Goal: Task Accomplishment & Management: Complete application form

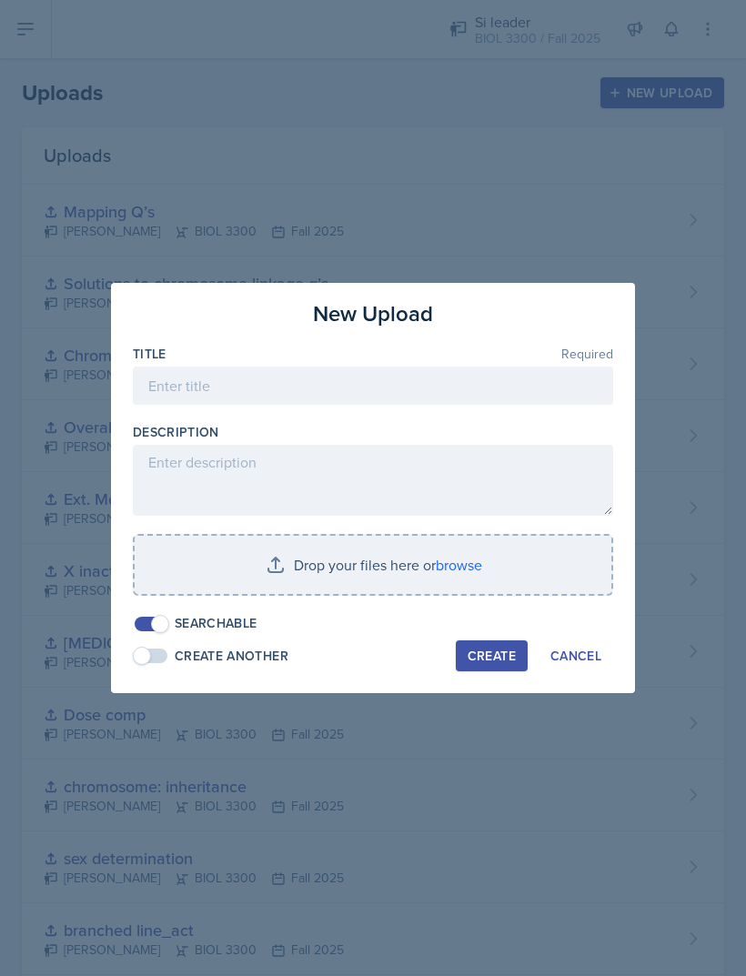
click at [425, 559] on input "file" at bounding box center [373, 565] width 477 height 58
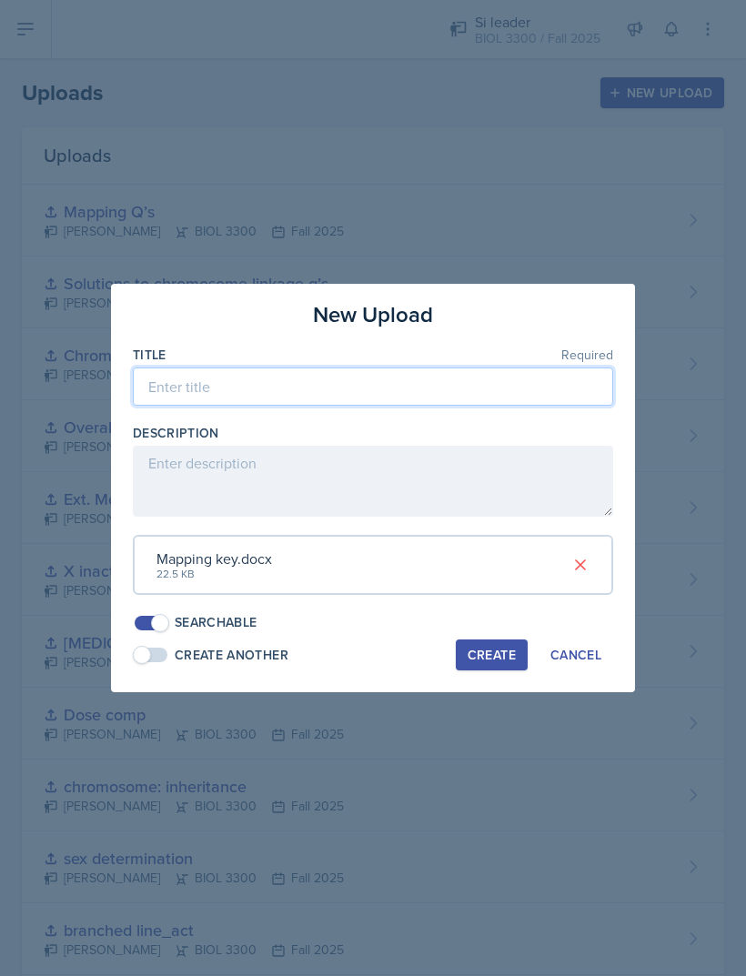
click at [434, 375] on input at bounding box center [373, 387] width 480 height 38
type input "Key for 9-30 SI"
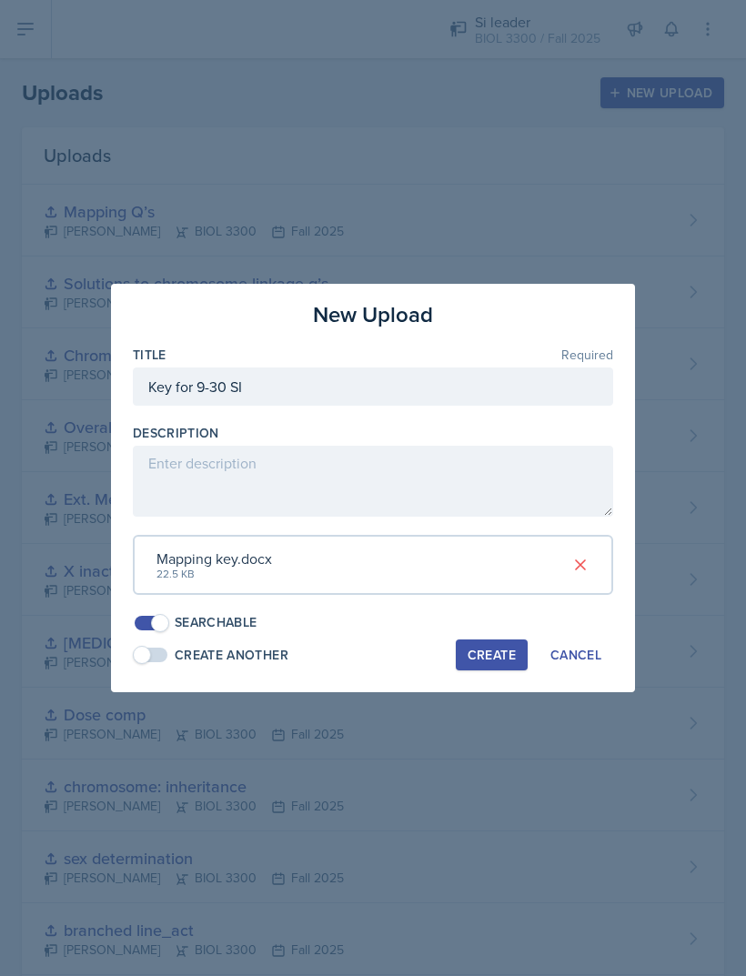
click at [499, 648] on div "Create" at bounding box center [492, 655] width 48 height 15
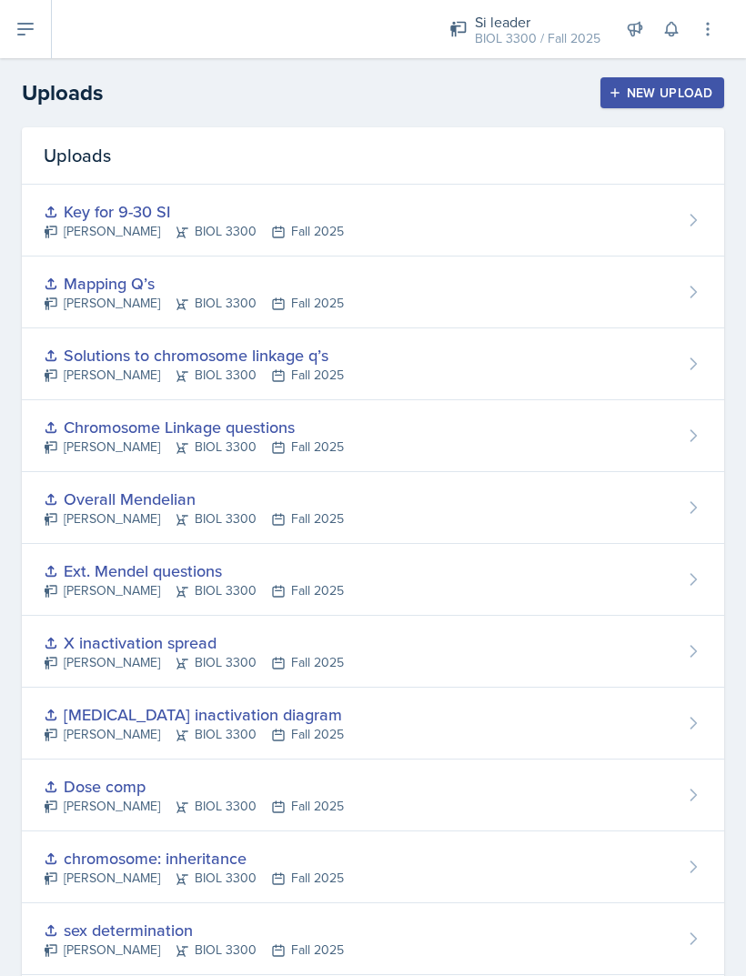
click at [646, 92] on div "New Upload" at bounding box center [662, 93] width 101 height 15
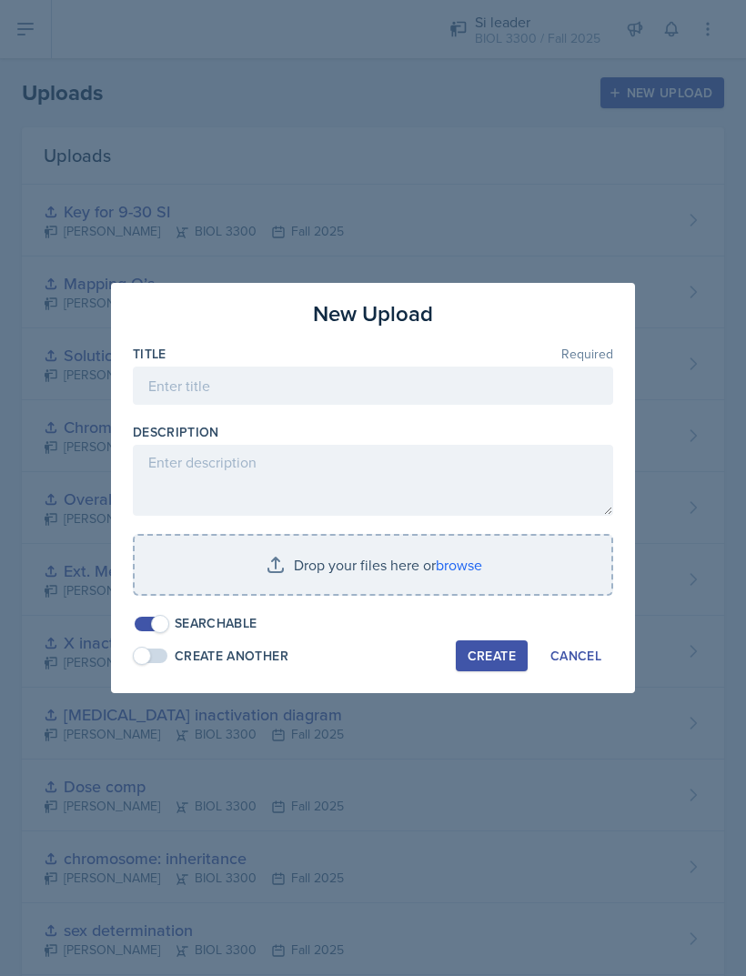
click at [444, 551] on input "file" at bounding box center [373, 565] width 477 height 58
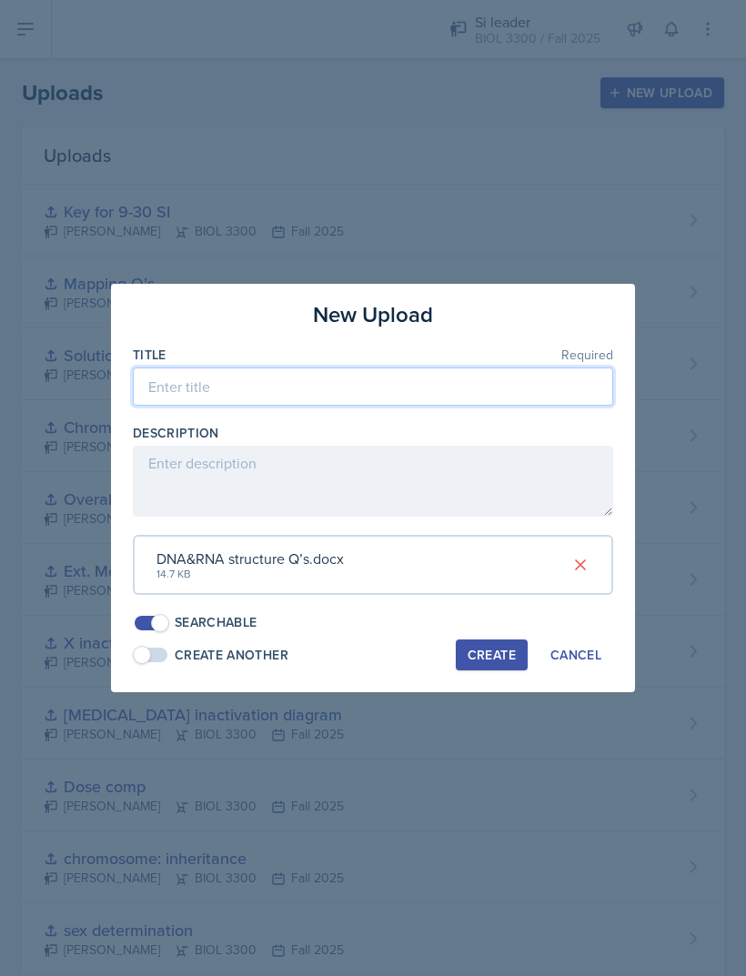
click at [194, 398] on input at bounding box center [373, 387] width 480 height 38
type input "D/R-NA questions"
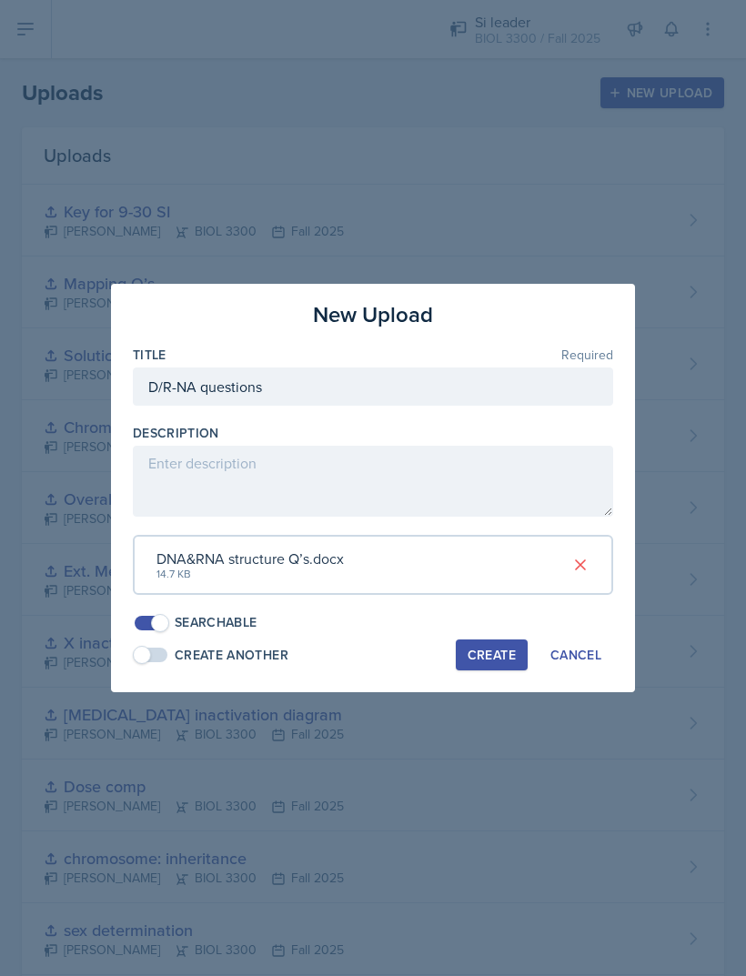
click at [207, 517] on textarea at bounding box center [373, 481] width 480 height 71
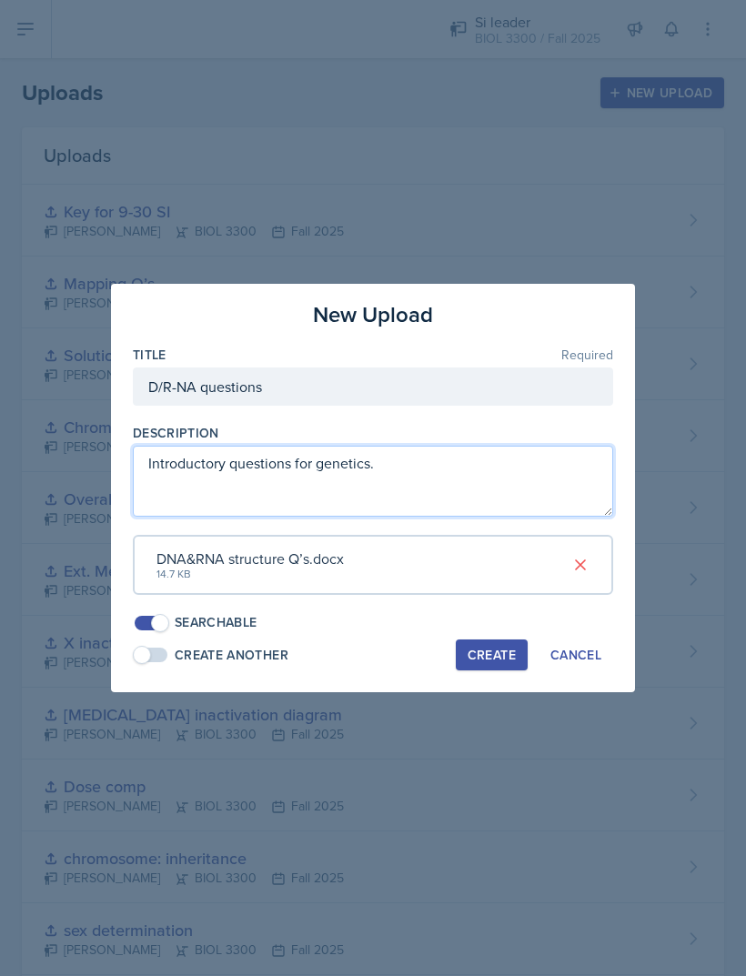
click at [237, 470] on textarea "Introductory questions for genetics." at bounding box center [373, 481] width 480 height 71
click at [232, 461] on textarea "Introductory questions for genetic" at bounding box center [373, 481] width 480 height 71
click at [224, 472] on textarea "Introductory questions for genetic" at bounding box center [373, 481] width 480 height 71
click at [190, 479] on textarea "Introductory questions for genetic" at bounding box center [373, 481] width 480 height 71
click at [230, 480] on textarea "Introductory questions for genetic" at bounding box center [373, 481] width 480 height 71
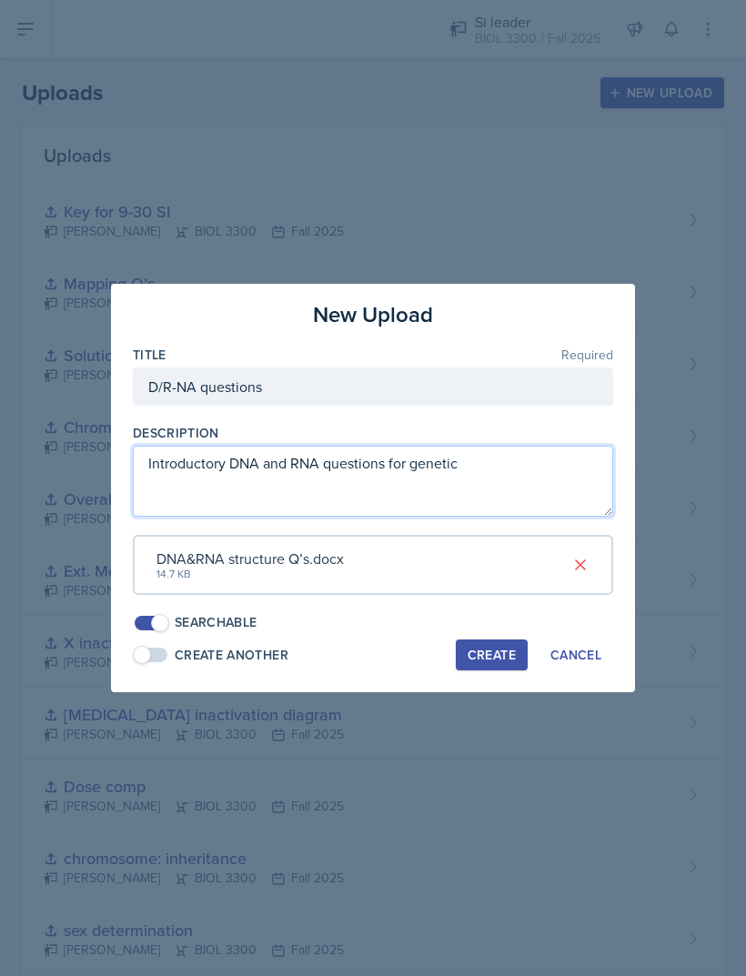
click at [569, 486] on textarea "Introductory DNA and RNA questions for genetic" at bounding box center [373, 481] width 480 height 71
type textarea "Introductory DNA and RNA questions for genetics"
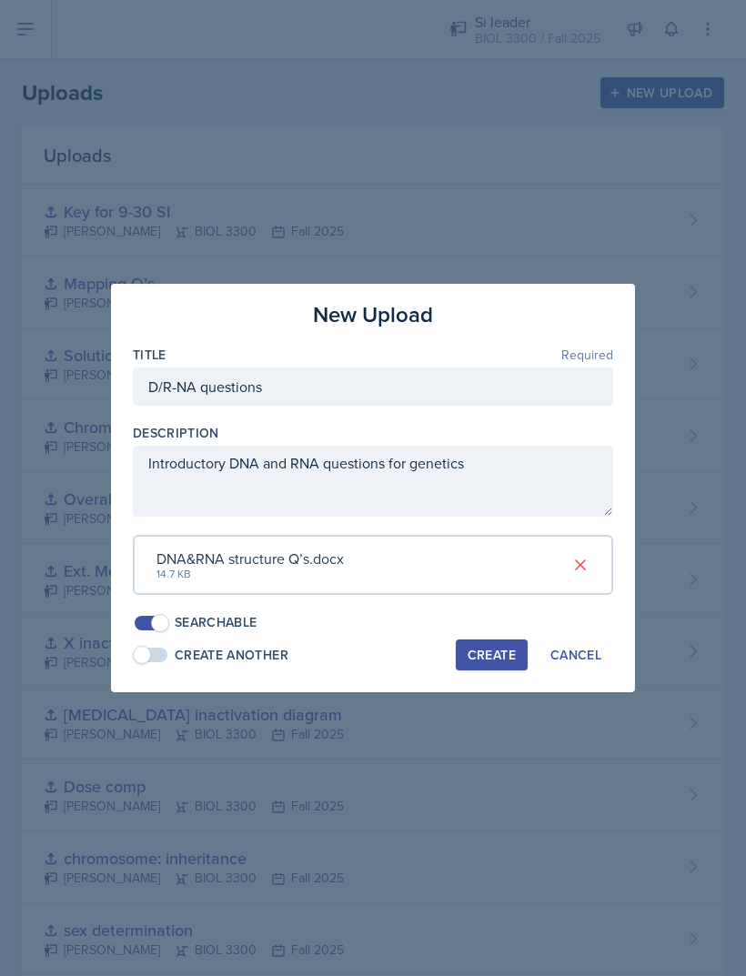
click at [497, 655] on div "Create" at bounding box center [492, 655] width 48 height 15
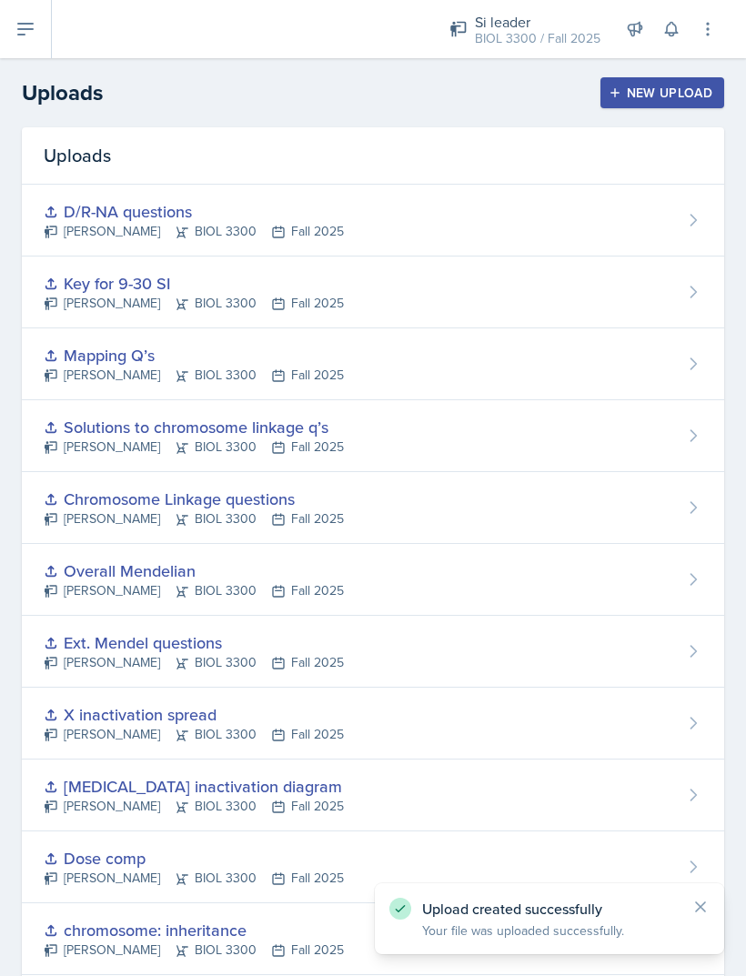
click at [661, 95] on div "New Upload" at bounding box center [662, 93] width 101 height 15
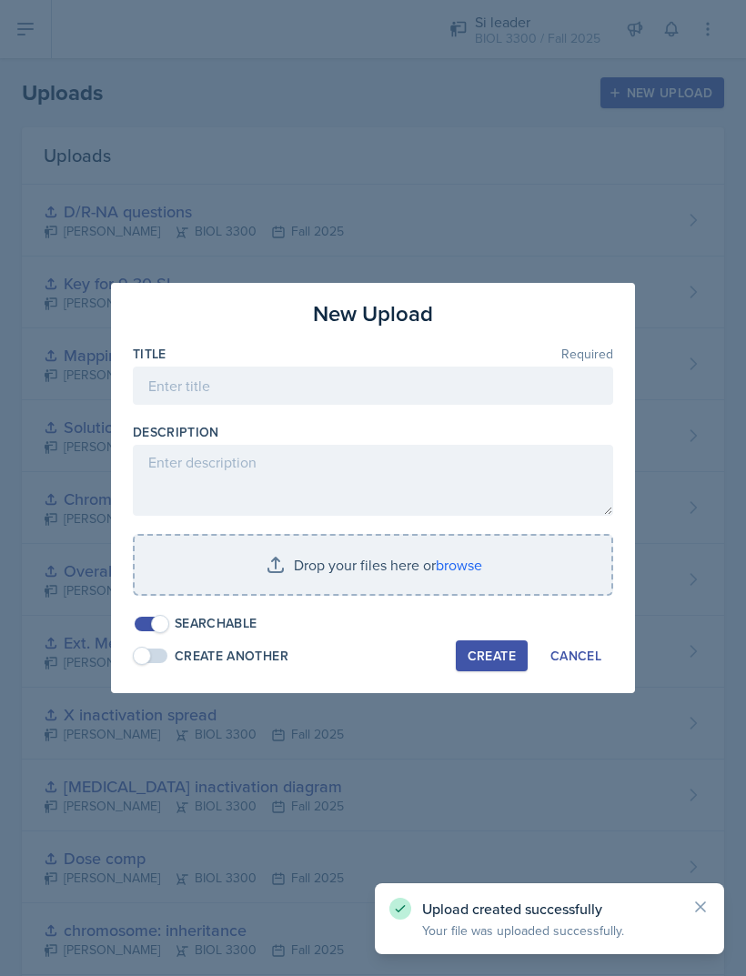
click at [247, 545] on input "file" at bounding box center [373, 565] width 477 height 58
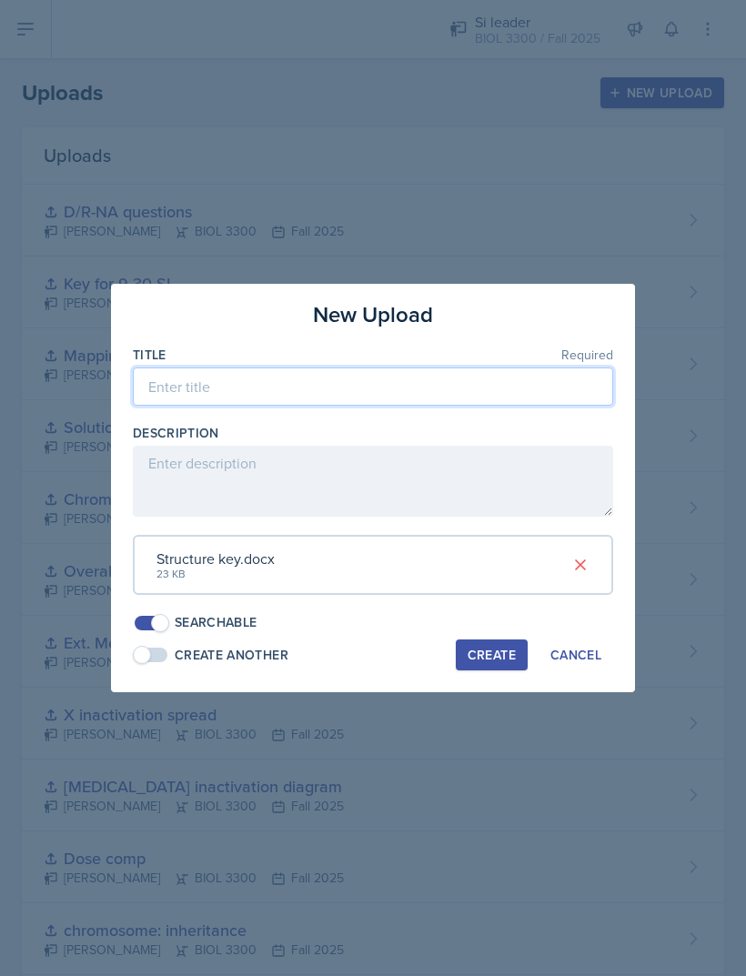
click at [196, 394] on input at bounding box center [373, 387] width 480 height 38
click at [322, 381] on input "Genetic material questions key" at bounding box center [373, 387] width 480 height 38
click at [317, 385] on input "Genetic material questions key" at bounding box center [373, 387] width 480 height 38
click at [382, 375] on input "Genetic material questions key" at bounding box center [373, 387] width 480 height 38
click at [385, 395] on input "Genetic material questions key" at bounding box center [373, 387] width 480 height 38
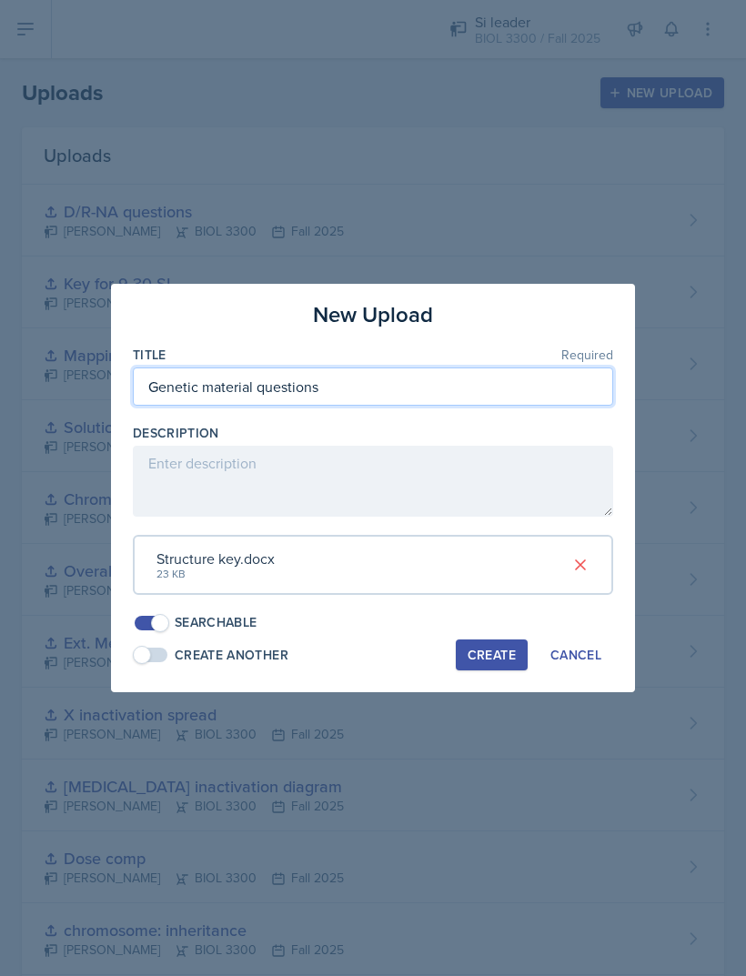
click at [157, 377] on input "Genetic material questions" at bounding box center [373, 387] width 480 height 38
click at [247, 389] on input "Key for Genetic material questions" at bounding box center [373, 387] width 480 height 38
type input "Key for genetic material questions"
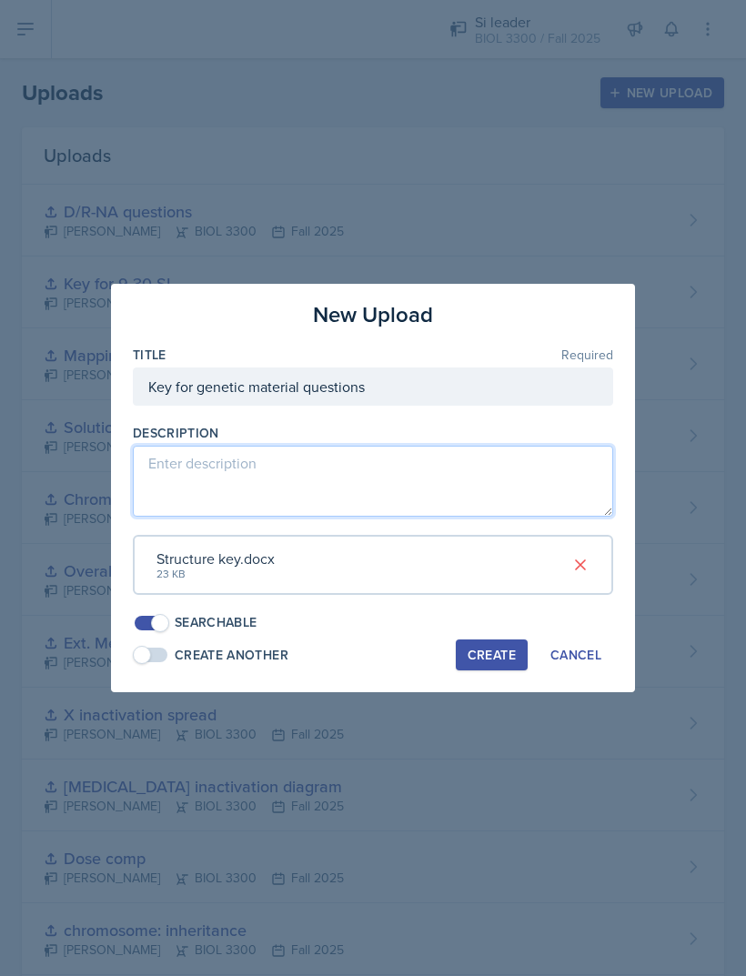
click at [174, 464] on textarea at bounding box center [373, 481] width 480 height 71
click at [154, 464] on textarea "D/R-NA" at bounding box center [373, 481] width 480 height 71
click at [278, 485] on textarea "For D/R-NA" at bounding box center [373, 481] width 480 height 71
click at [181, 489] on textarea "For D/R-NA questions”" at bounding box center [373, 481] width 480 height 71
click at [178, 476] on textarea "For D/R-NA questions”" at bounding box center [373, 481] width 480 height 71
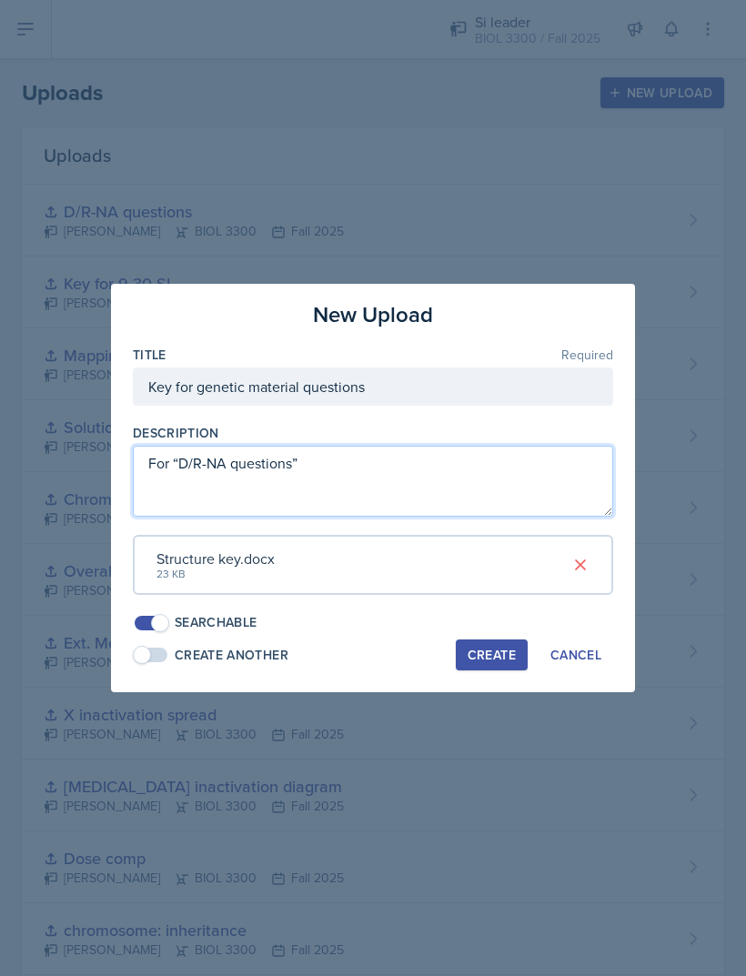
type textarea "For “D/R-NA questions”"
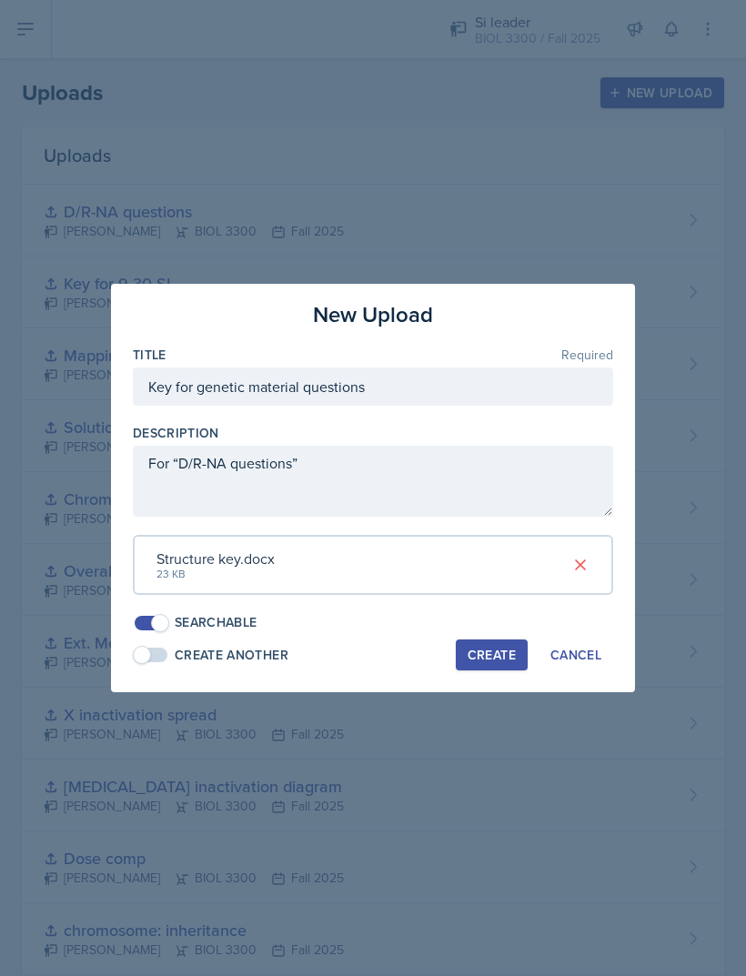
click at [510, 648] on div "Create" at bounding box center [492, 655] width 48 height 15
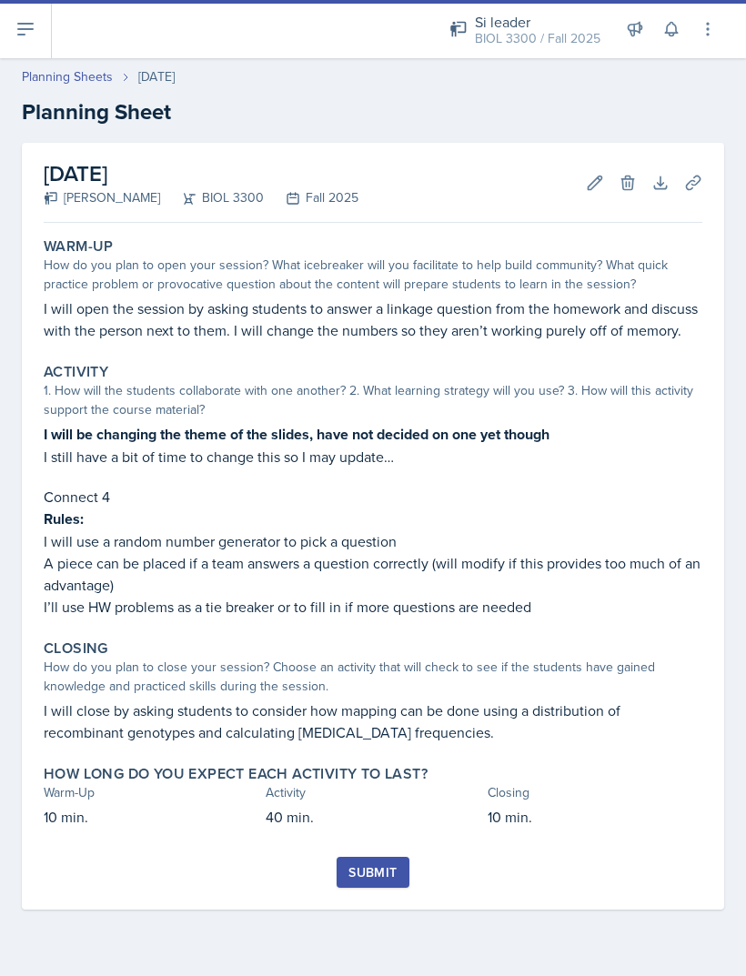
click at [693, 187] on icon at bounding box center [693, 183] width 18 height 18
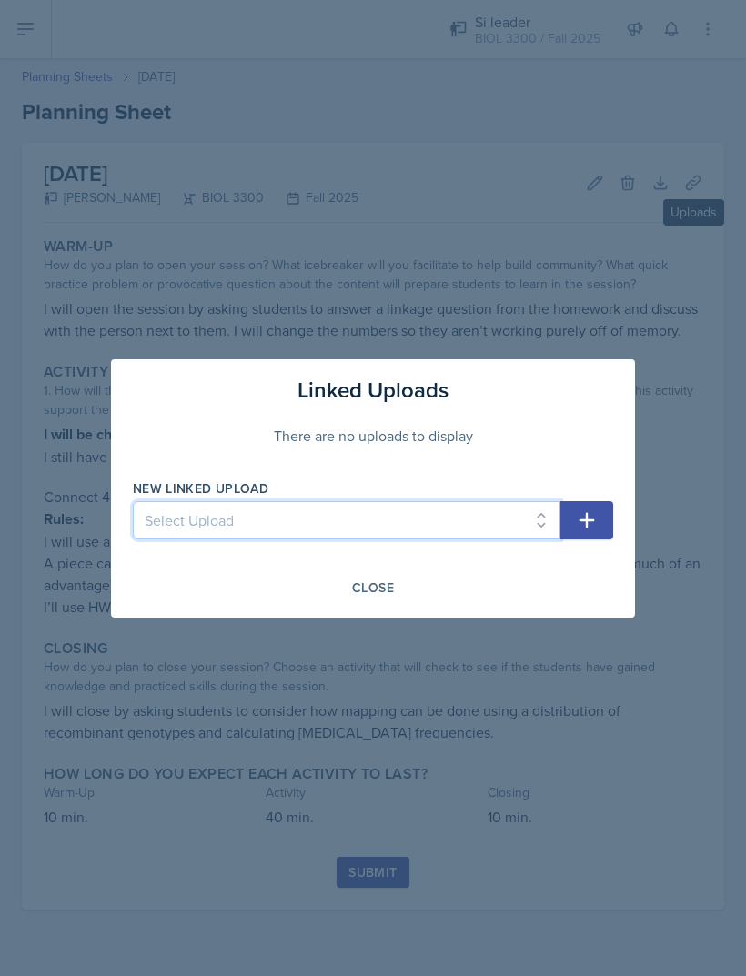
click at [379, 501] on select "Select Upload Genetics- taboo and hangman branched line_act sex determination c…" at bounding box center [347, 520] width 428 height 38
select select "acddd73f-781e-452c-a094-264b561b088b"
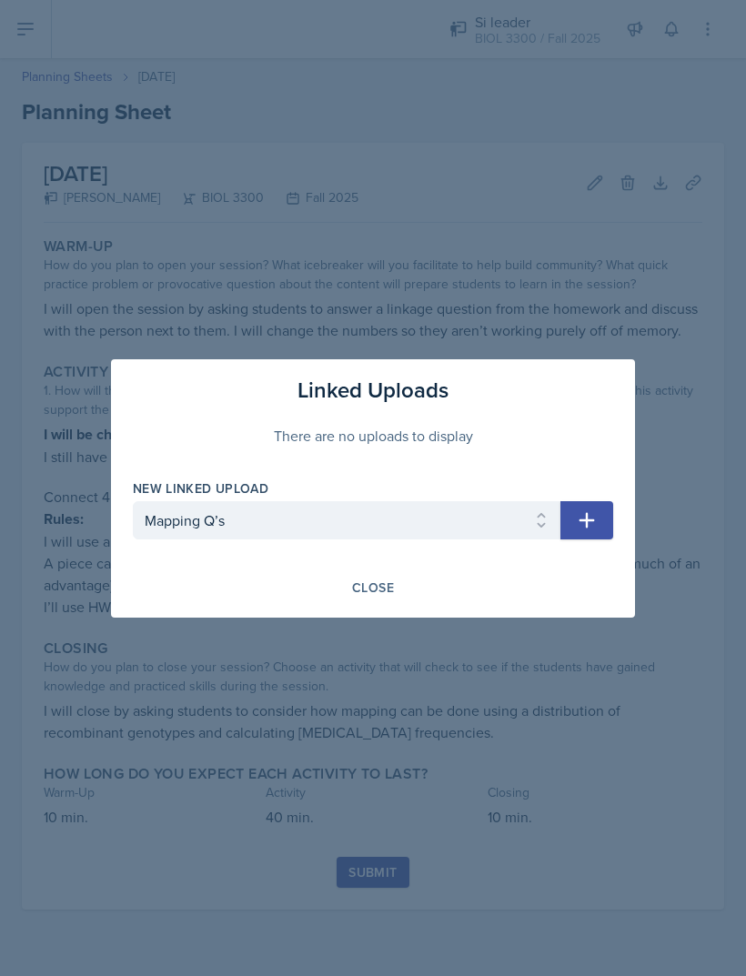
click at [604, 522] on button "button" at bounding box center [586, 520] width 53 height 38
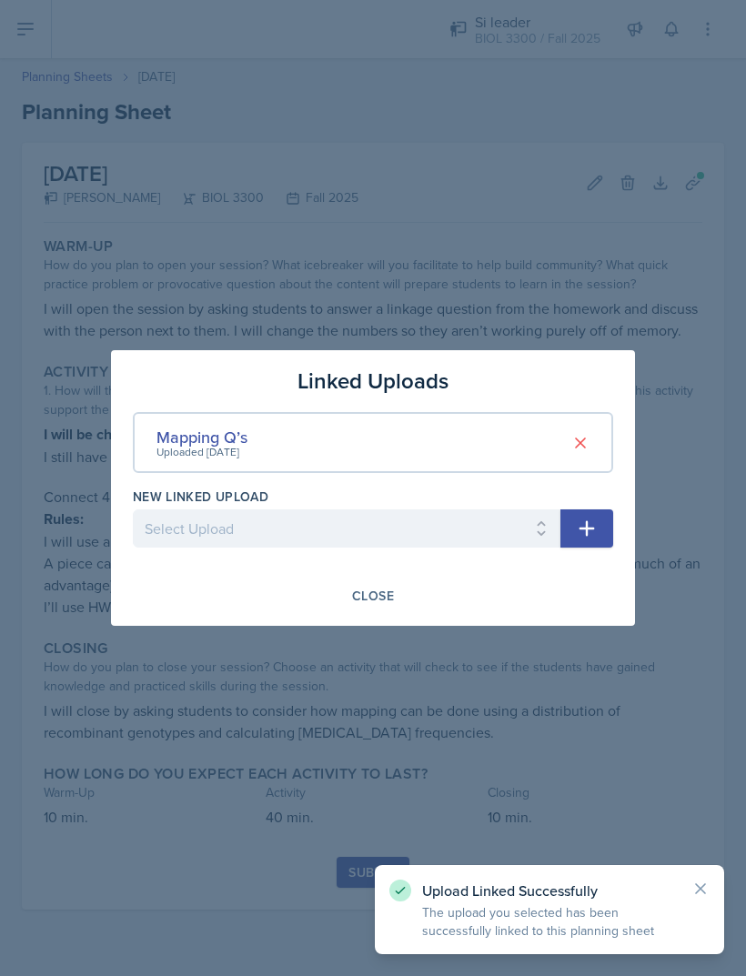
click at [414, 532] on select "Select Upload Genetics- taboo and hangman branched line_act sex determination c…" at bounding box center [347, 528] width 428 height 38
select select "afbb3160-f583-4109-98ad-40193aaedad3"
click at [588, 523] on icon "button" at bounding box center [587, 528] width 15 height 15
select select
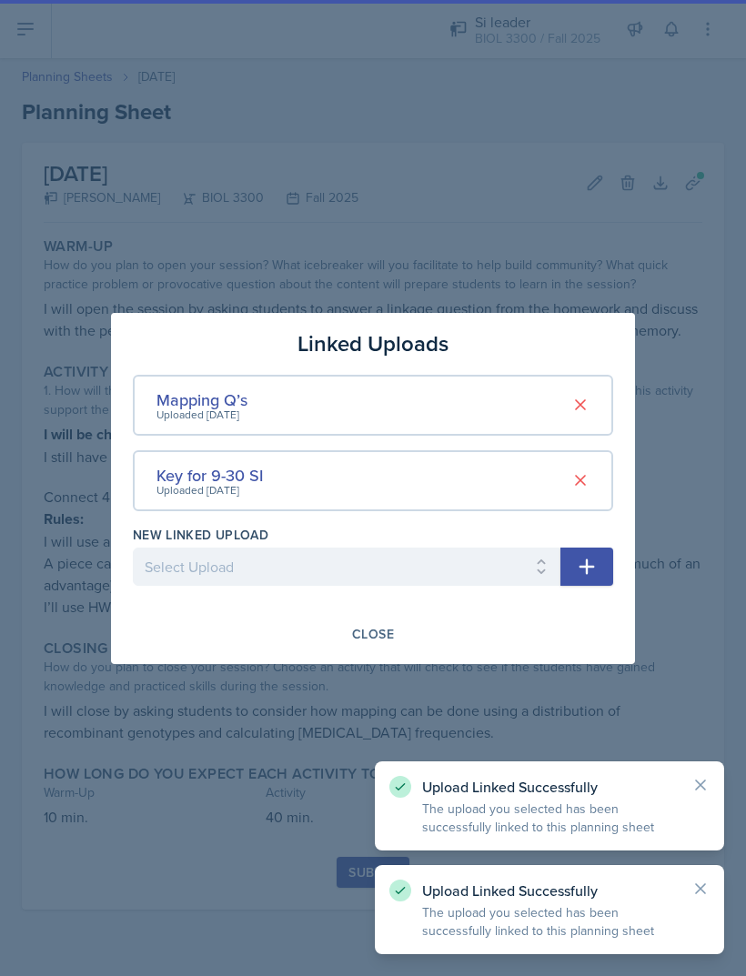
click at [395, 623] on button "Close" at bounding box center [373, 634] width 66 height 31
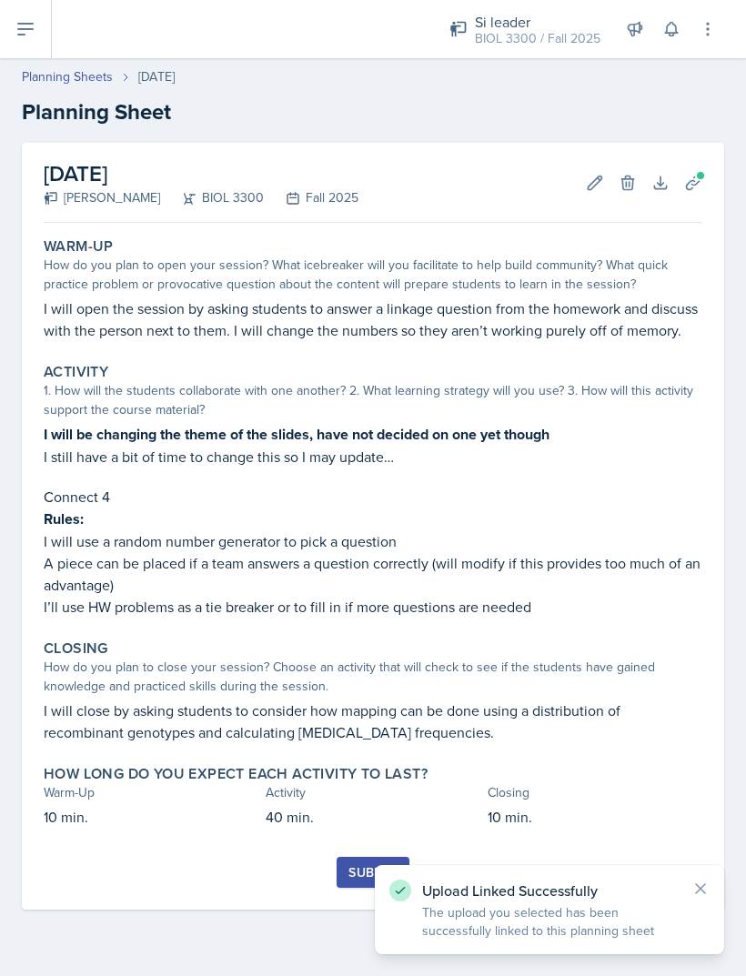
click at [351, 873] on div "Submit" at bounding box center [372, 872] width 48 height 15
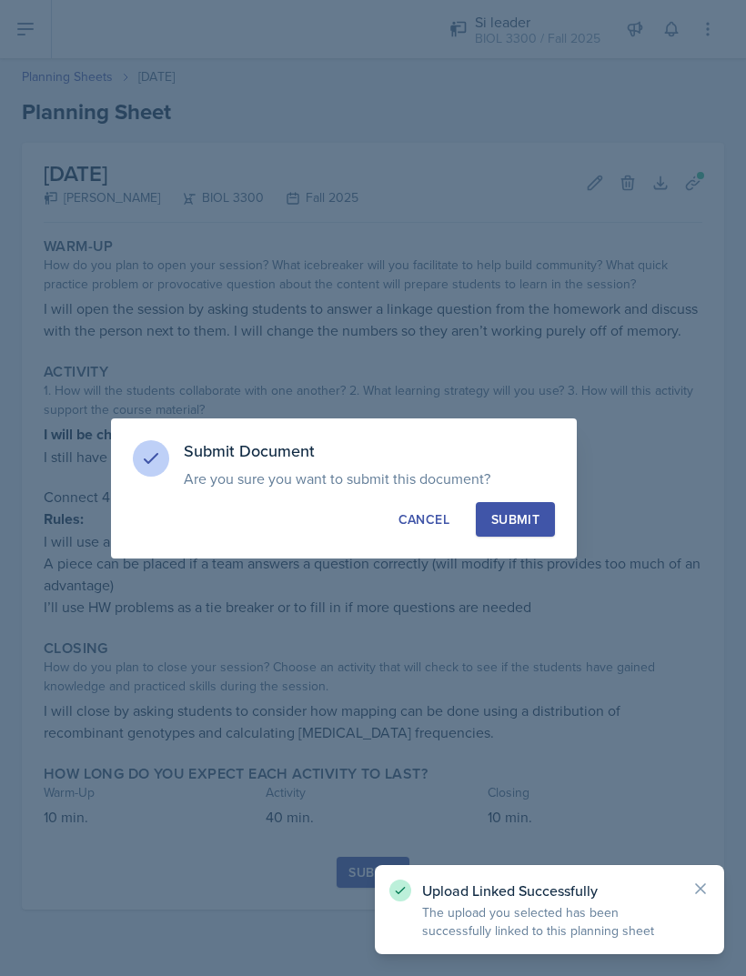
click at [527, 519] on div "Submit" at bounding box center [515, 519] width 48 height 18
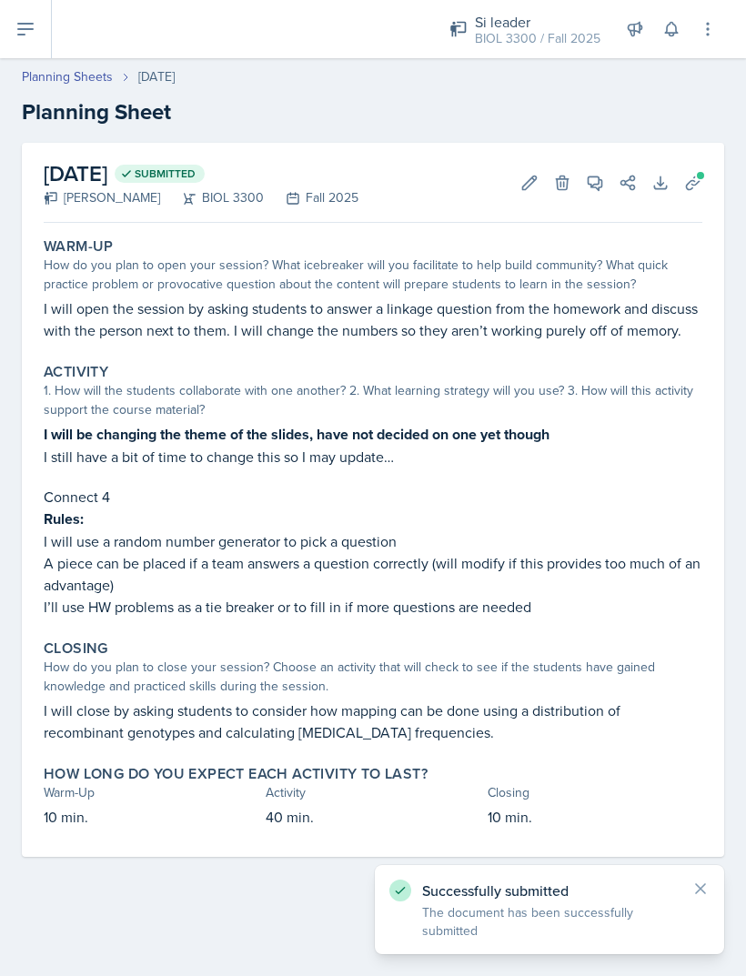
click at [23, 30] on icon at bounding box center [25, 29] width 15 height 11
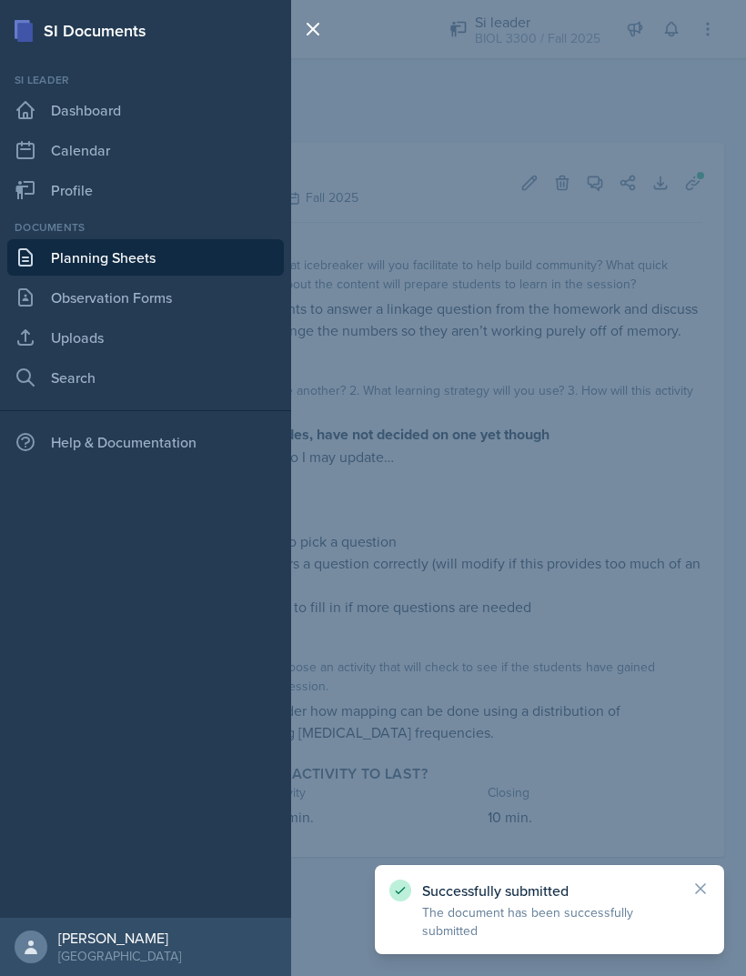
click at [93, 263] on link "Planning Sheets" at bounding box center [145, 257] width 277 height 36
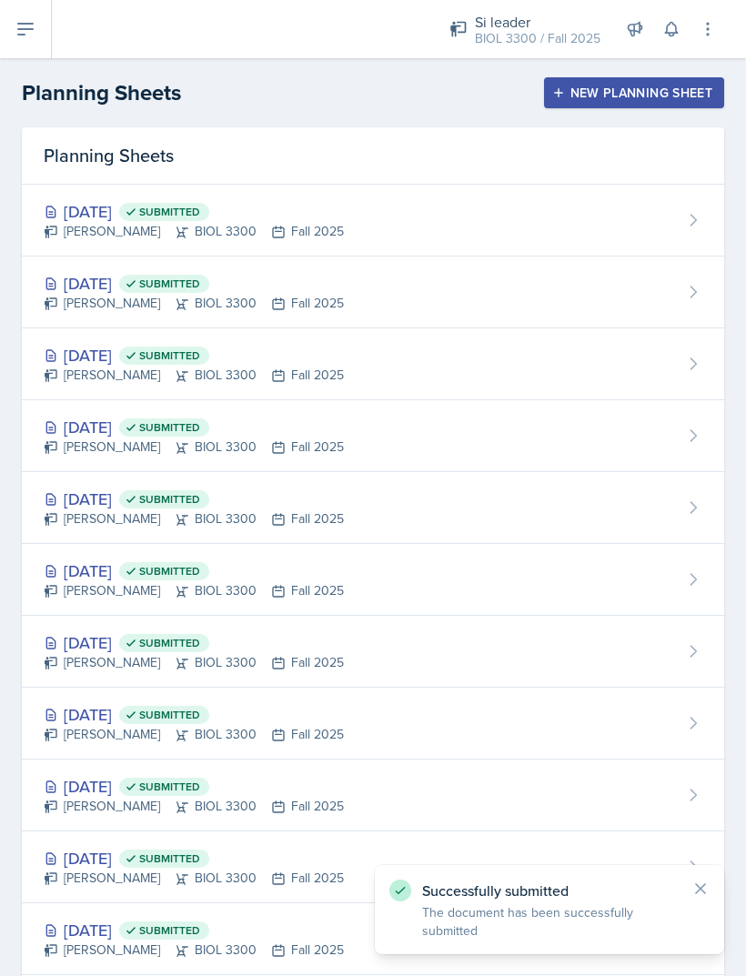
click at [618, 96] on div "New Planning Sheet" at bounding box center [634, 93] width 156 height 15
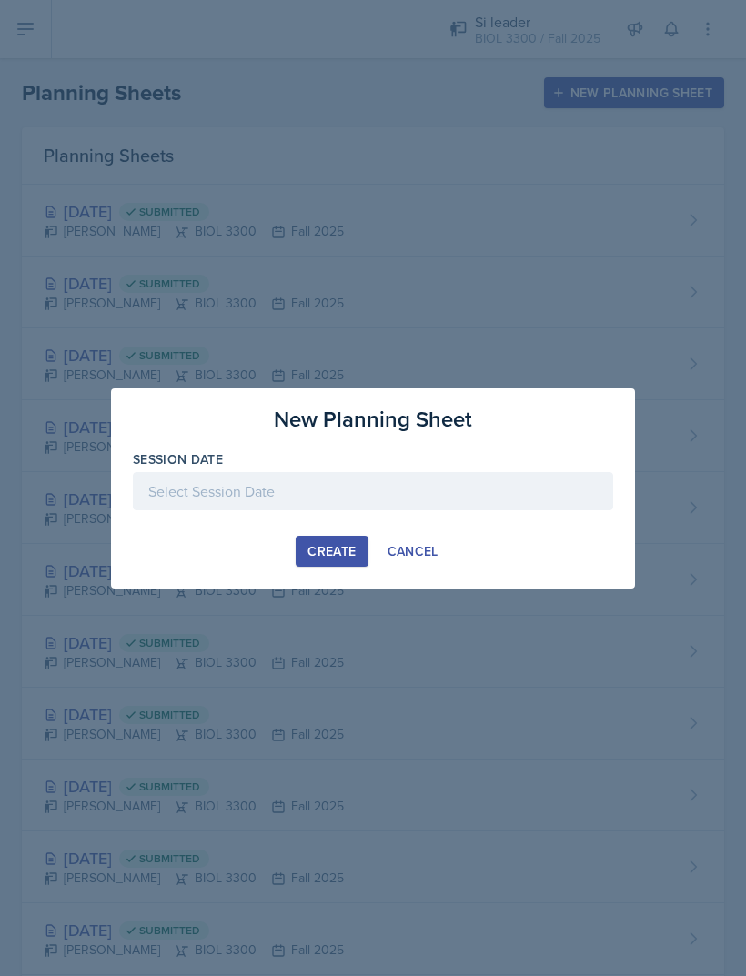
click at [429, 473] on div at bounding box center [373, 491] width 480 height 38
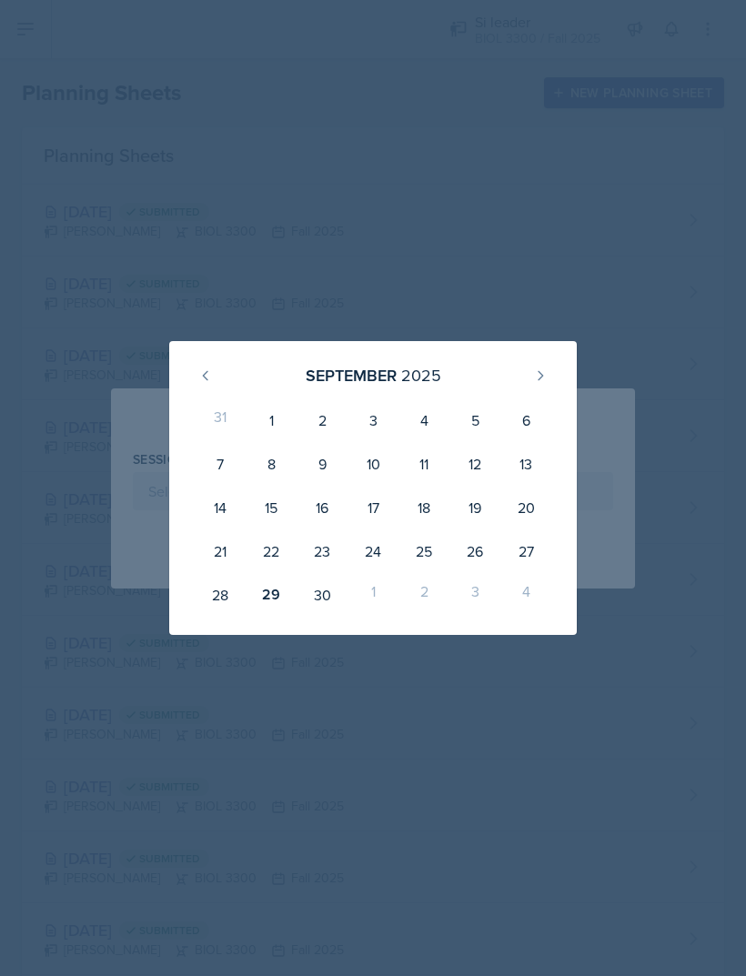
click at [537, 376] on icon at bounding box center [540, 375] width 15 height 15
click at [434, 422] on div "2" at bounding box center [423, 420] width 51 height 44
type input "[DATE]"
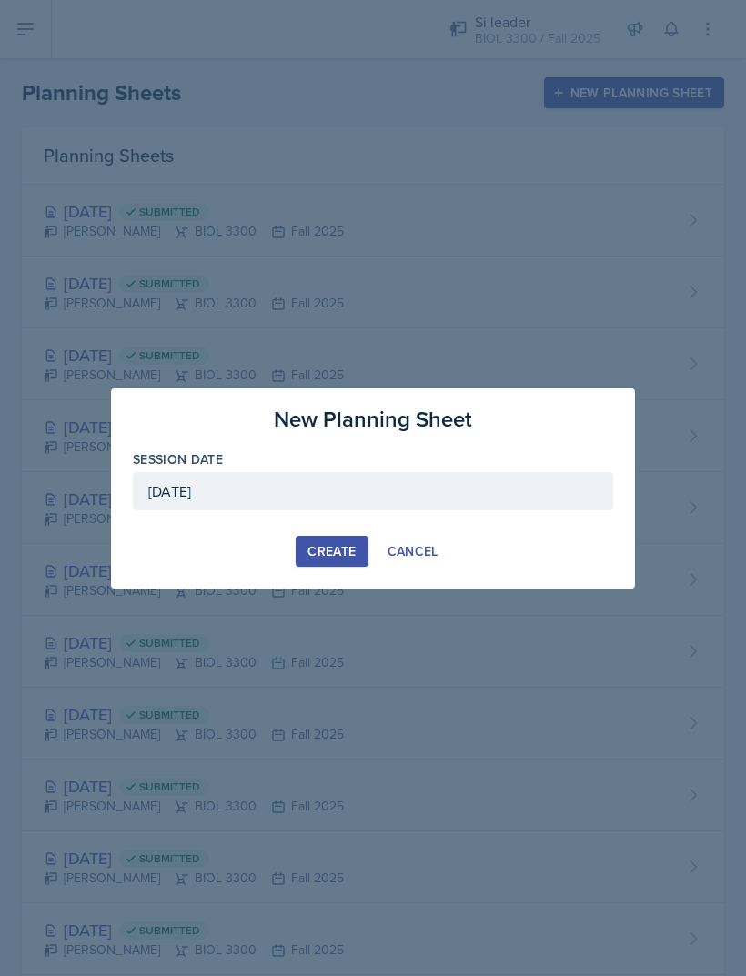
click at [339, 558] on div "Create" at bounding box center [332, 551] width 48 height 15
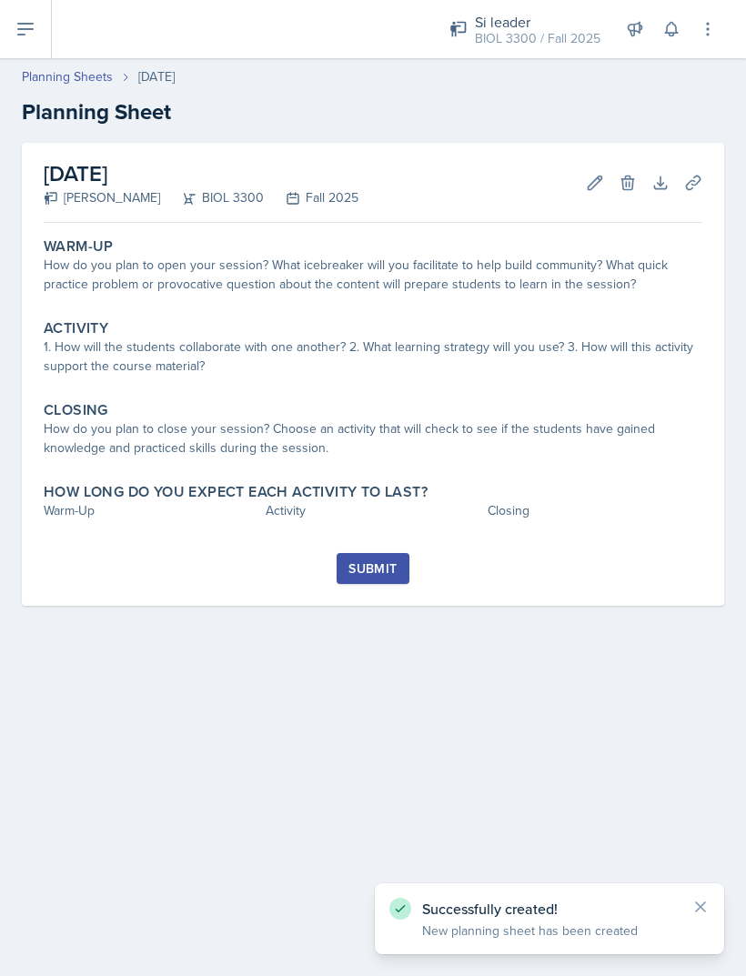
click at [154, 275] on div "How do you plan to open your session? What icebreaker will you facilitate to he…" at bounding box center [373, 275] width 659 height 38
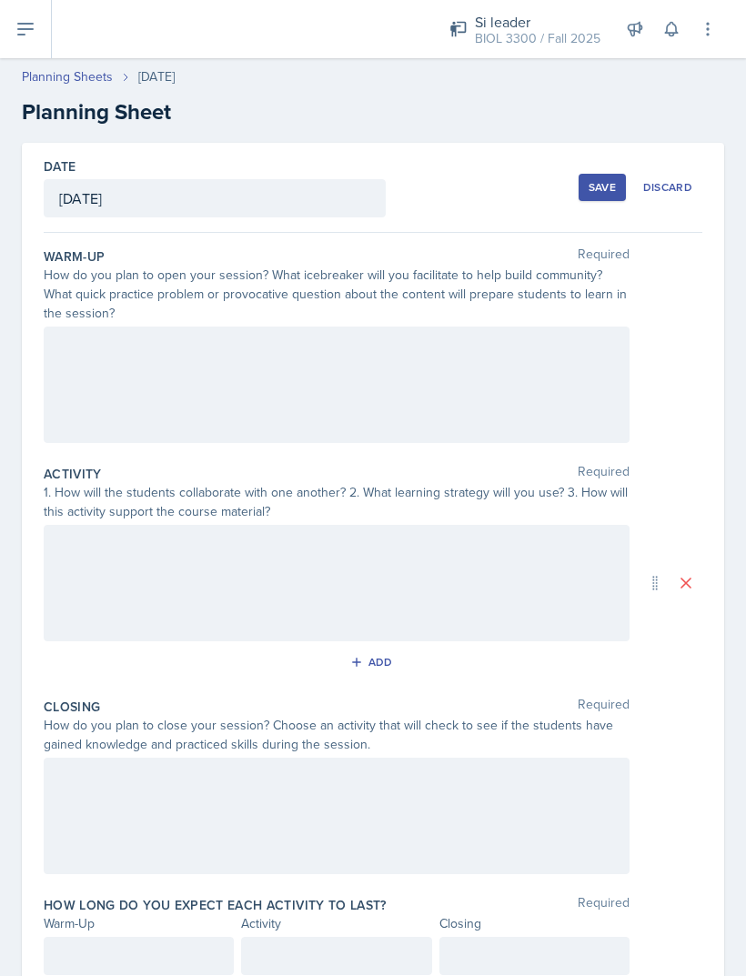
click at [202, 595] on div at bounding box center [337, 583] width 586 height 116
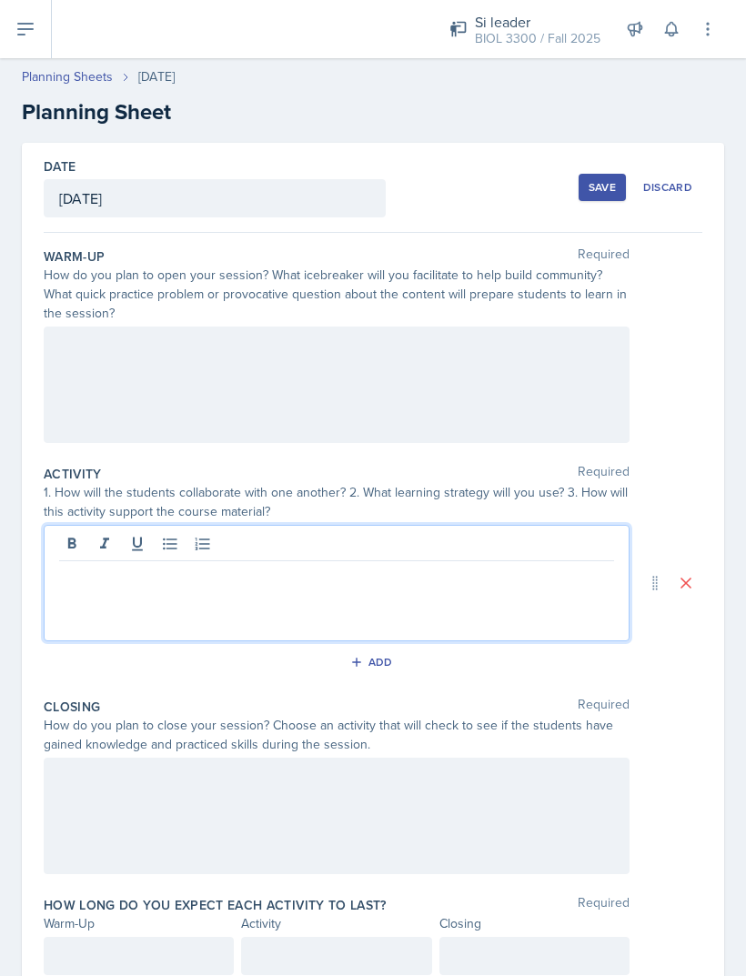
click at [151, 603] on div at bounding box center [337, 583] width 586 height 116
click at [147, 601] on div at bounding box center [337, 583] width 586 height 116
click at [139, 586] on p at bounding box center [336, 576] width 555 height 22
click at [530, 502] on div "1. How will the students collaborate with one another? 2. What learning strateg…" at bounding box center [337, 502] width 586 height 38
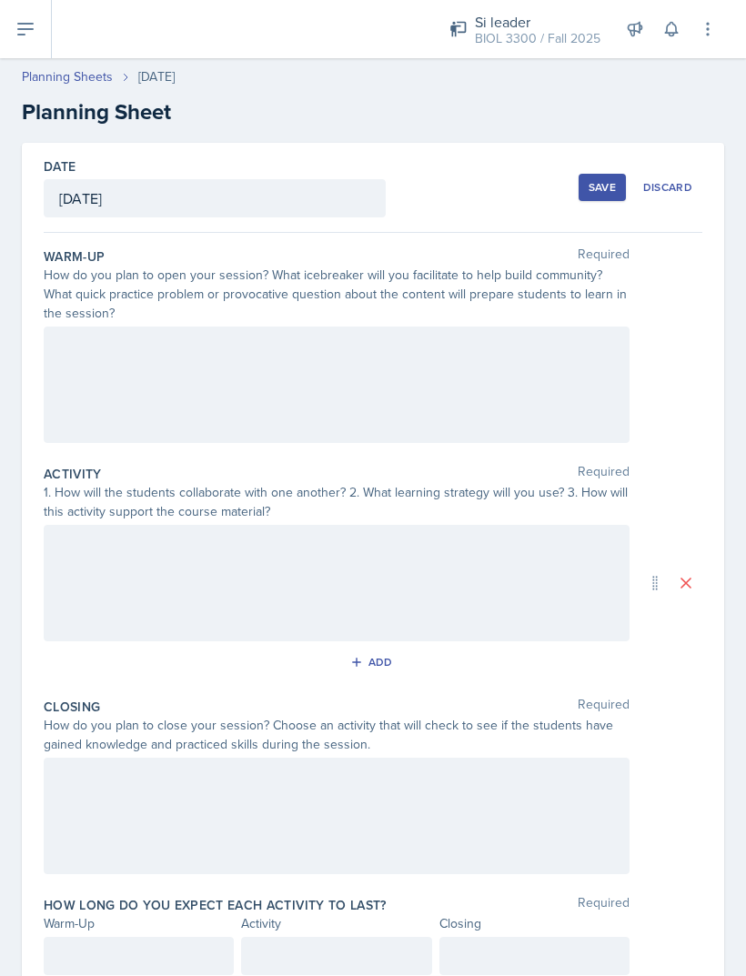
click at [503, 575] on div at bounding box center [337, 583] width 586 height 116
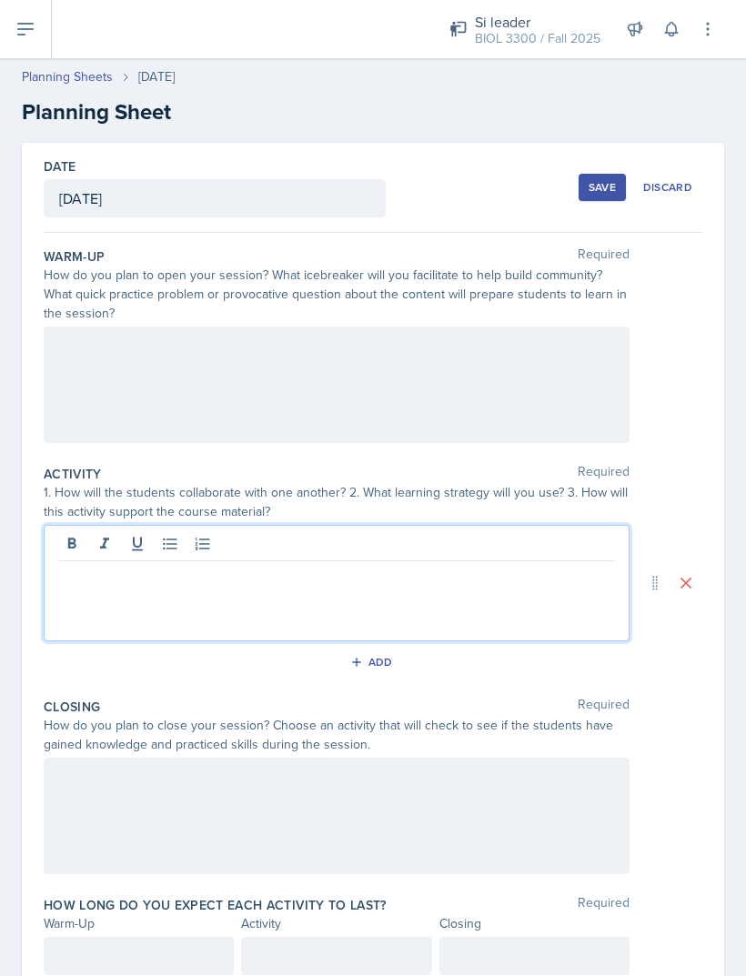
click at [499, 586] on p at bounding box center [336, 576] width 555 height 22
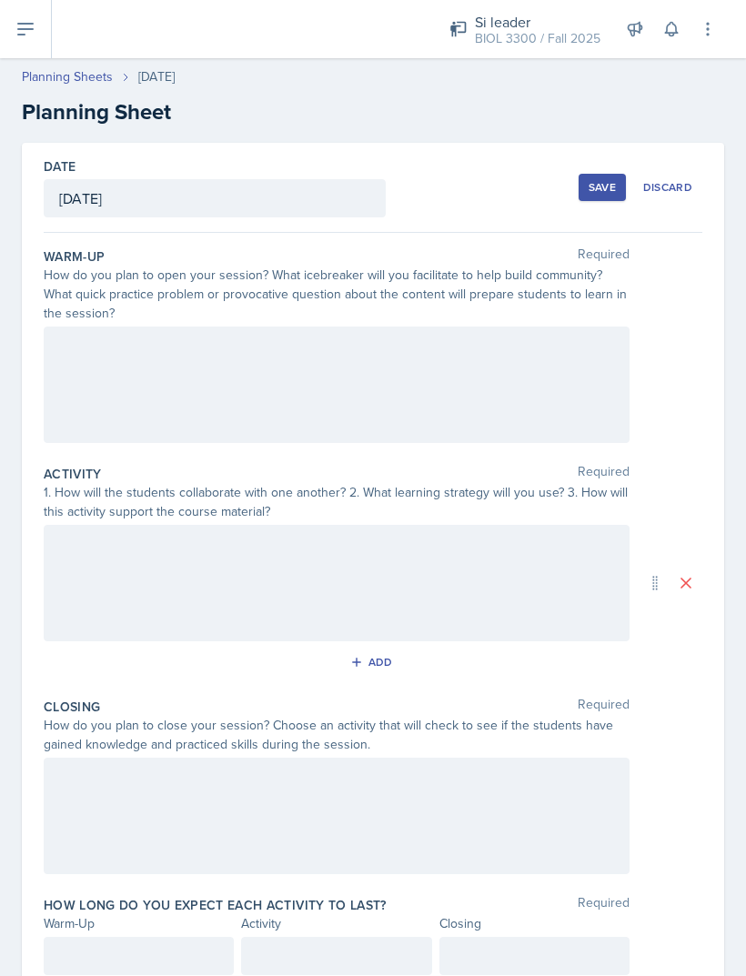
click at [348, 554] on div at bounding box center [337, 583] width 586 height 116
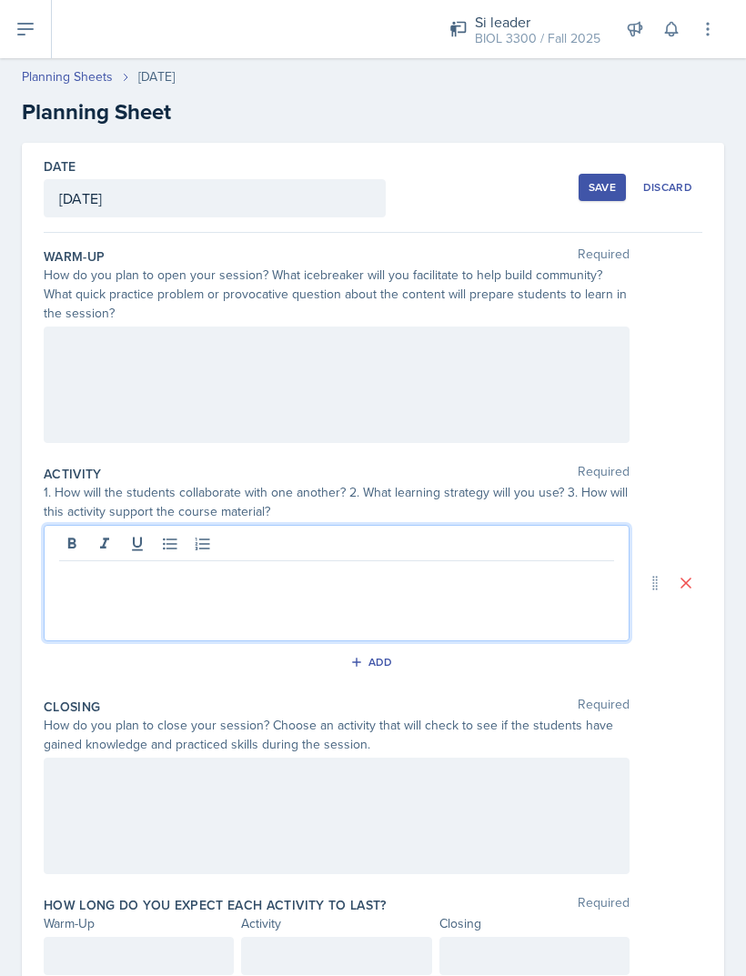
click at [139, 597] on div at bounding box center [337, 583] width 586 height 116
click at [394, 579] on p at bounding box center [336, 576] width 555 height 22
click at [103, 592] on p at bounding box center [336, 598] width 555 height 22
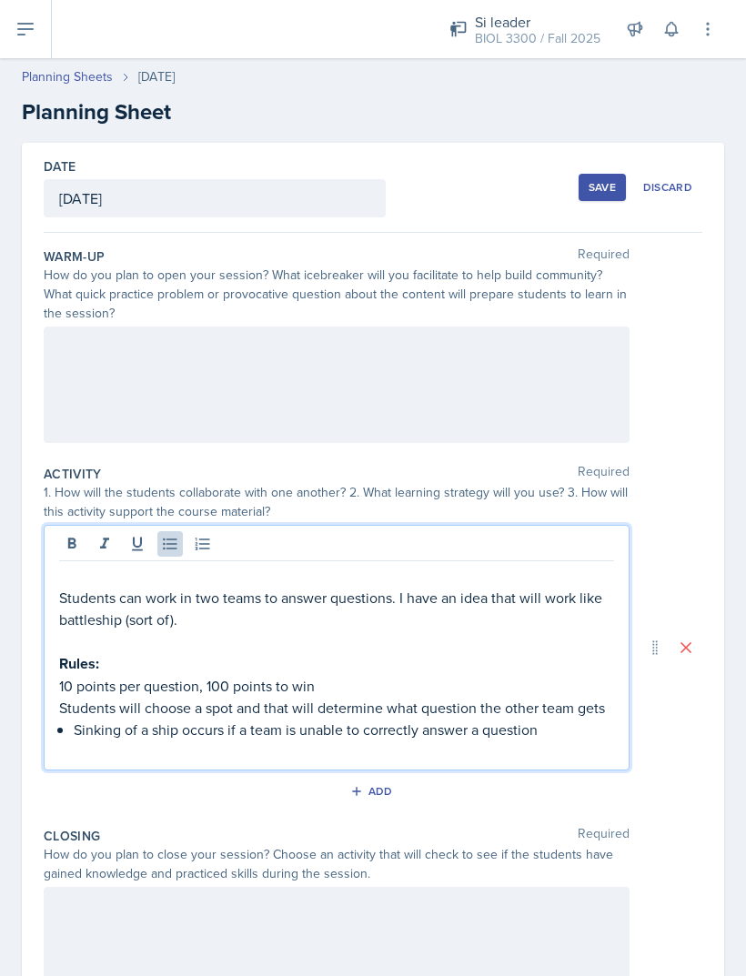
click at [118, 576] on p at bounding box center [336, 576] width 555 height 22
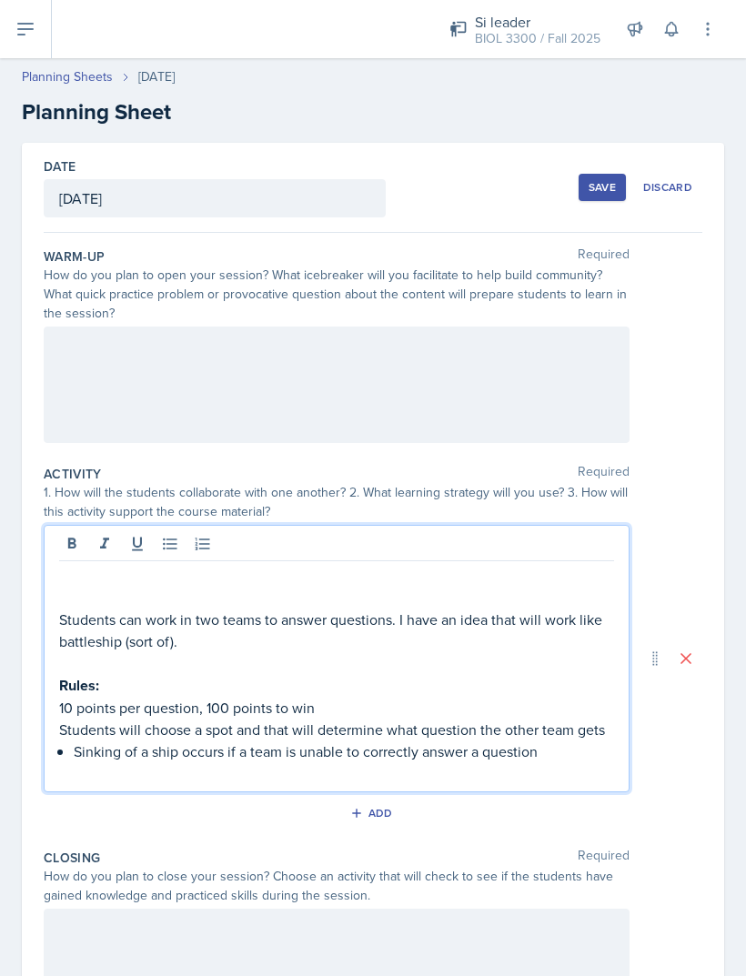
click at [87, 571] on p at bounding box center [336, 576] width 555 height 22
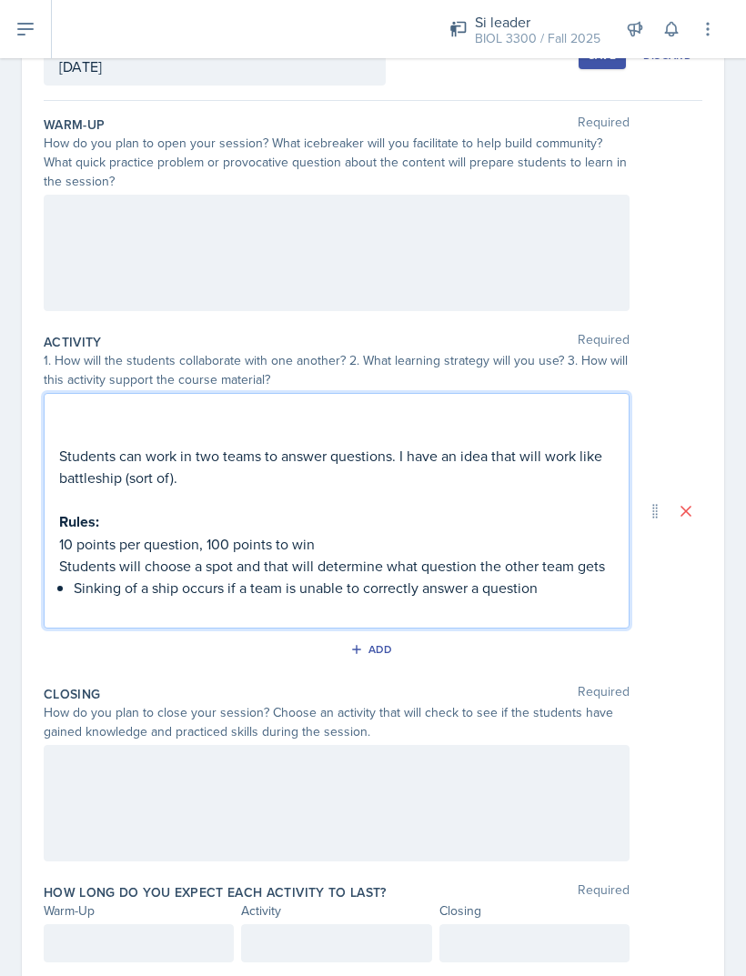
scroll to position [110, 0]
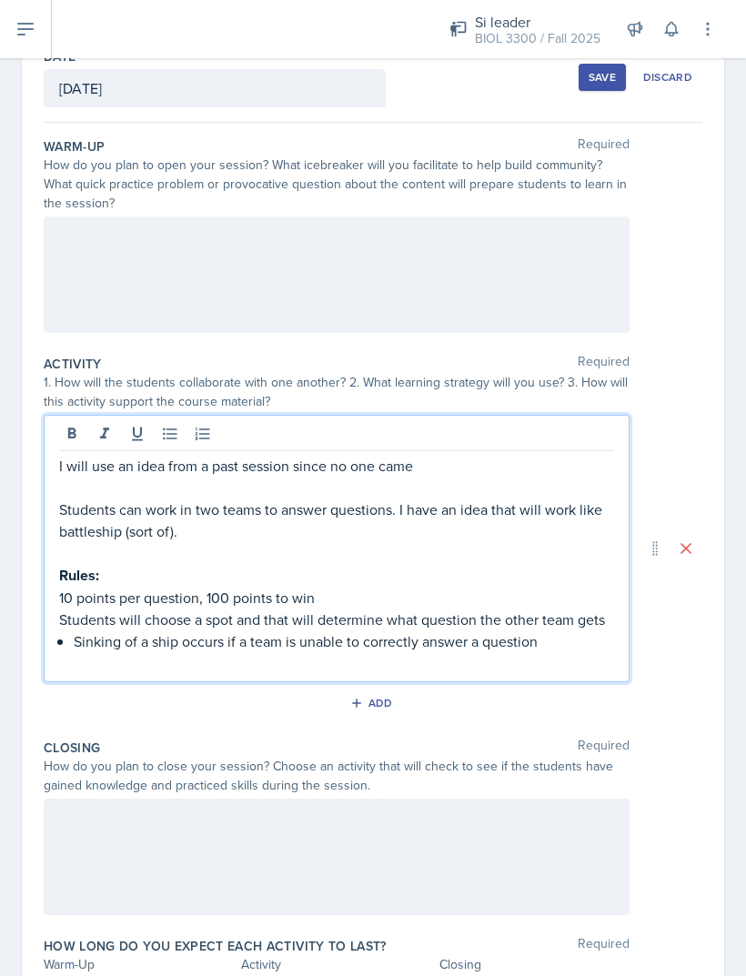
click at [195, 489] on p at bounding box center [336, 488] width 555 height 22
click at [177, 522] on p "Students can work in two teams to answer questions. I have an idea that will wo…" at bounding box center [336, 521] width 555 height 44
click at [298, 611] on p "Students will choose a spot and that will determine what question the other tea…" at bounding box center [336, 620] width 555 height 22
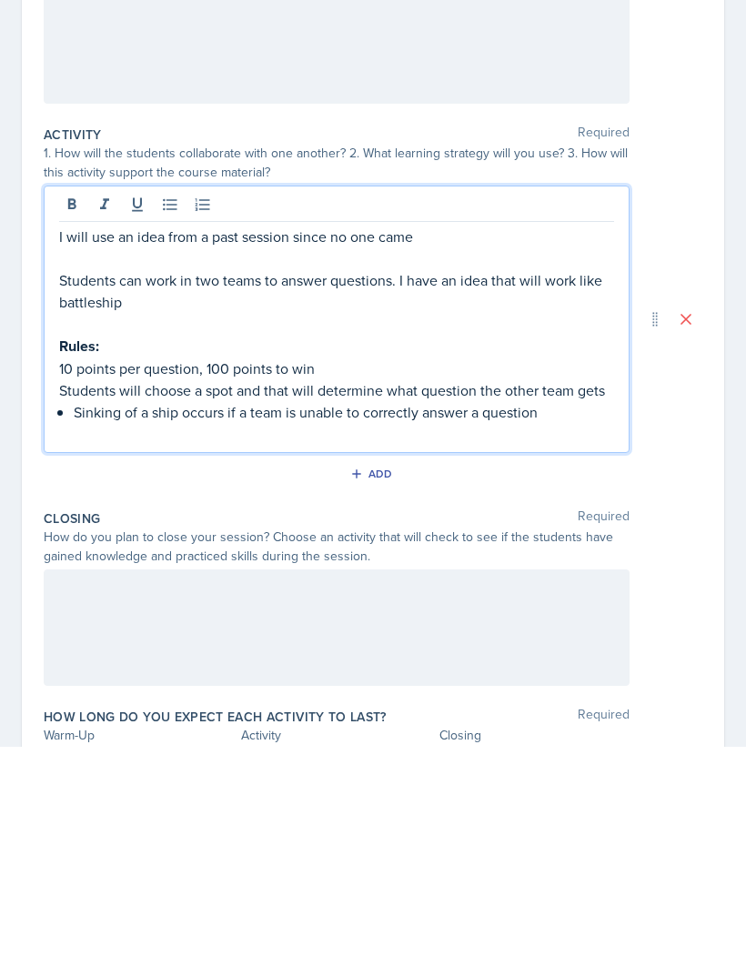
click at [282, 609] on p "Students will choose a spot and that will determine what question the other tea…" at bounding box center [336, 620] width 555 height 22
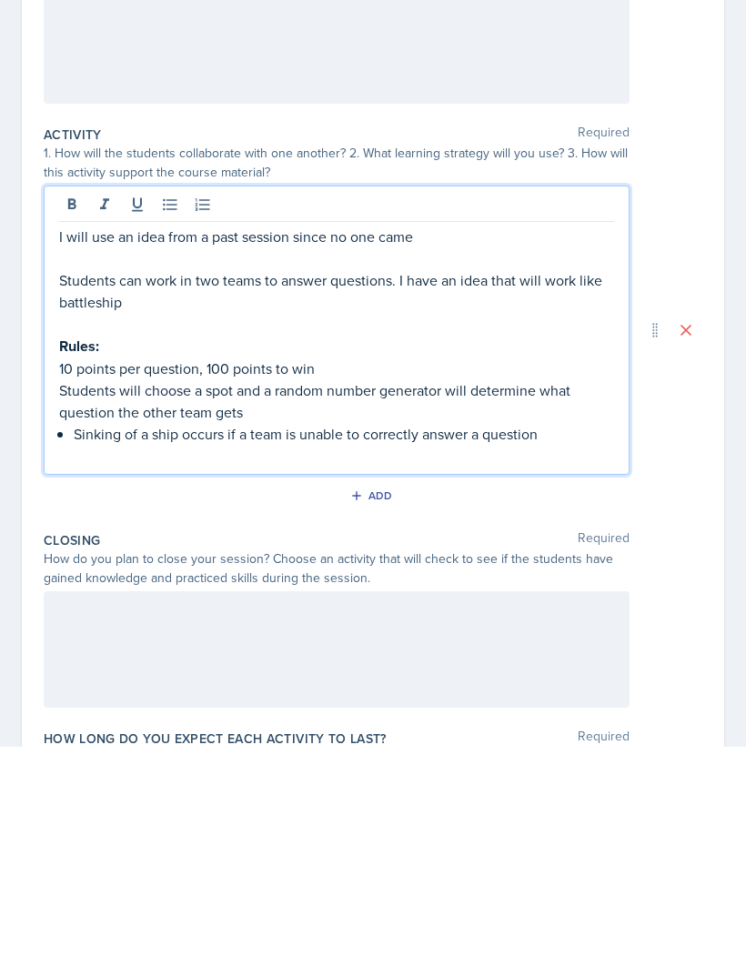
click at [376, 609] on p "Students will choose a spot and a random number generator will determine what q…" at bounding box center [336, 631] width 555 height 44
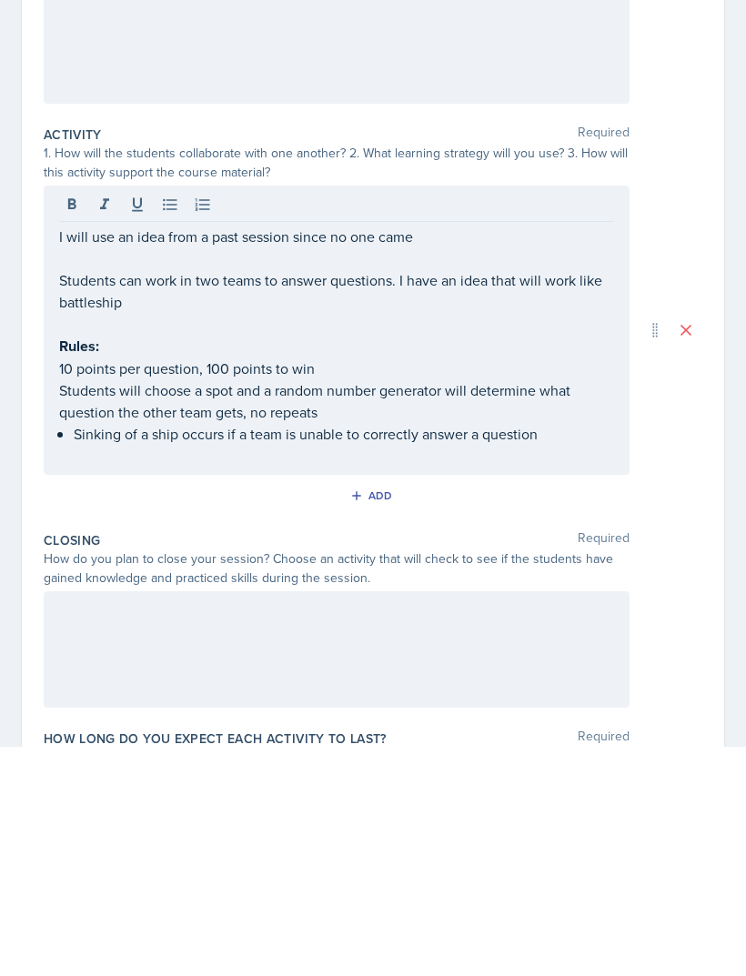
scroll to position [58, 0]
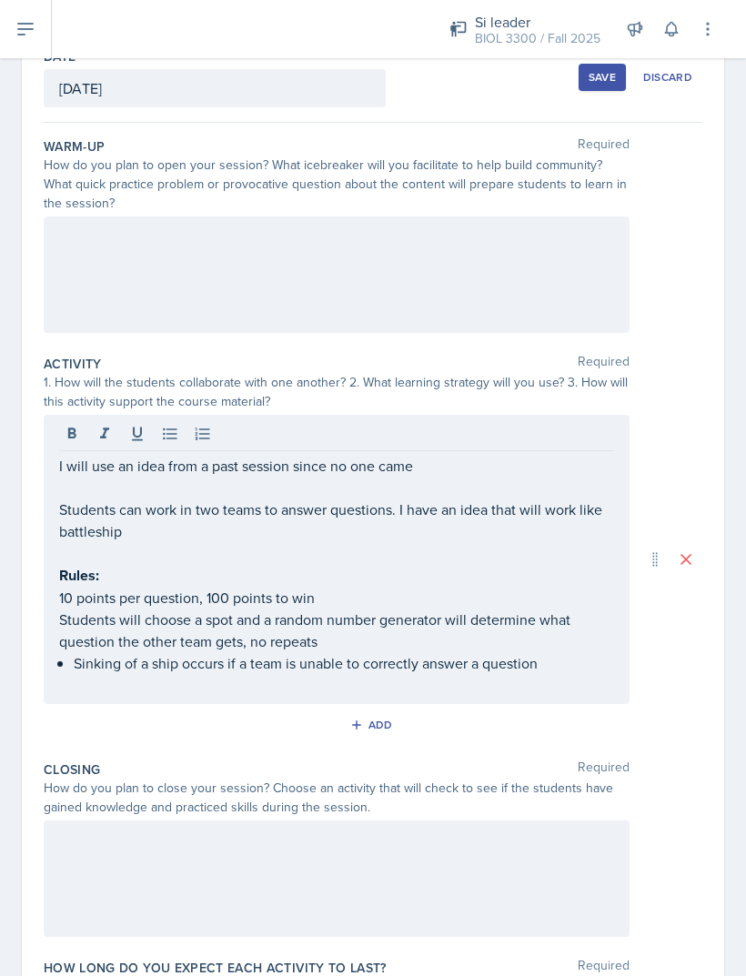
click at [474, 499] on p "Students can work in two teams to answer questions. I have an idea that will wo…" at bounding box center [336, 521] width 555 height 44
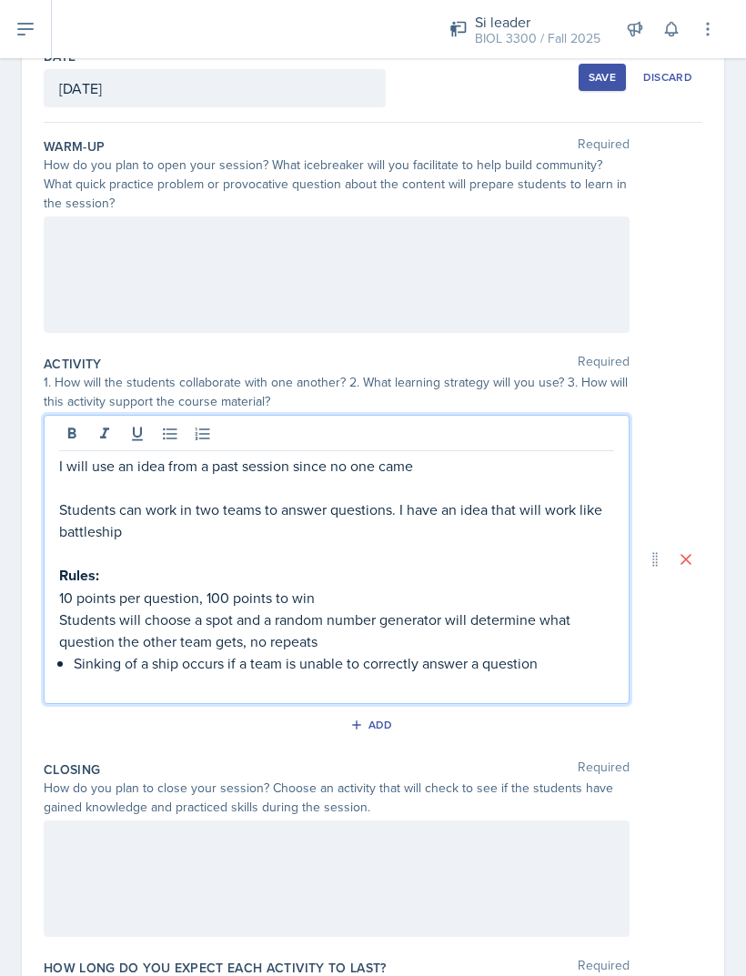
click at [532, 455] on p "I will use an idea from a past session since no one came" at bounding box center [336, 466] width 555 height 22
click at [522, 455] on p "I will use an idea from a past session since no one came" at bounding box center [336, 466] width 555 height 22
click at [96, 455] on p "I will use an idea from a past session since no one came. Slight change in the" at bounding box center [336, 466] width 555 height 22
click at [610, 477] on p at bounding box center [336, 488] width 555 height 22
click at [597, 455] on p "I will again use an idea from a past session since no one came. Slight change i…" at bounding box center [336, 466] width 555 height 22
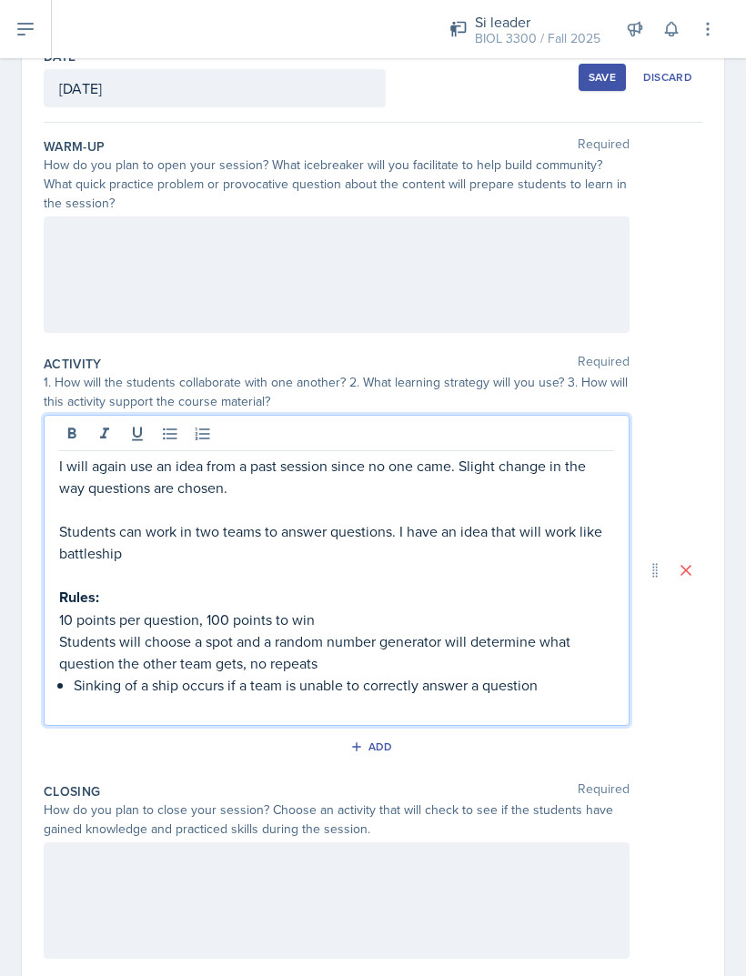
click at [405, 217] on div at bounding box center [337, 275] width 586 height 116
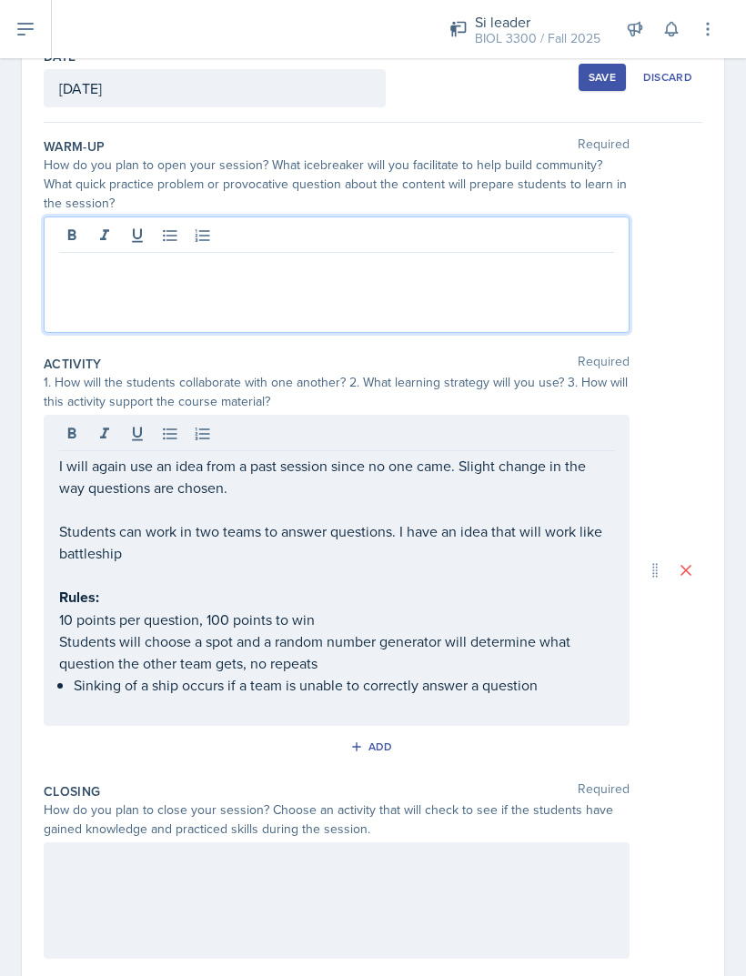
click at [474, 257] on p at bounding box center [336, 268] width 555 height 22
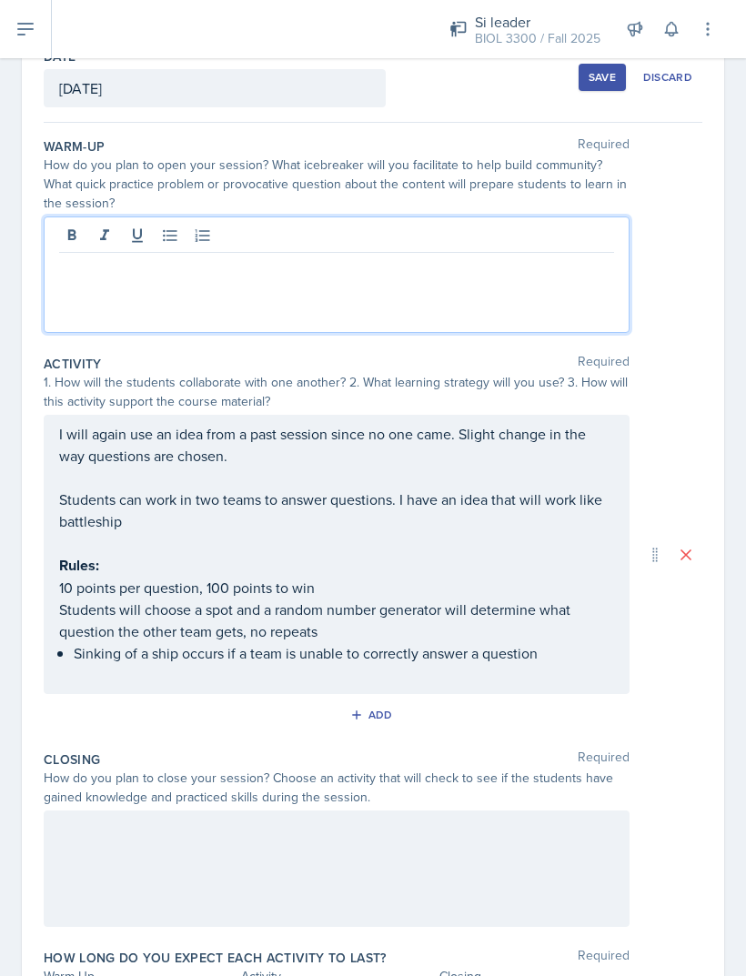
click at [439, 234] on div at bounding box center [337, 275] width 586 height 116
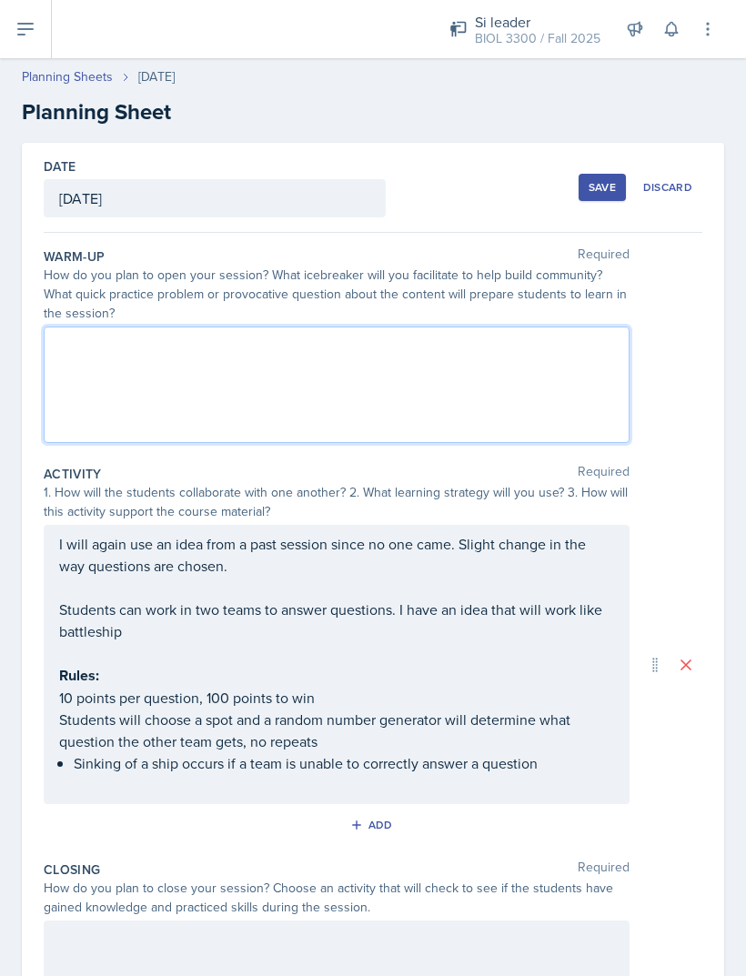
scroll to position [0, 0]
click at [73, 358] on div at bounding box center [337, 385] width 586 height 116
click at [116, 377] on div at bounding box center [337, 385] width 586 height 116
click at [136, 352] on div at bounding box center [337, 385] width 586 height 116
click at [113, 348] on div at bounding box center [337, 385] width 586 height 116
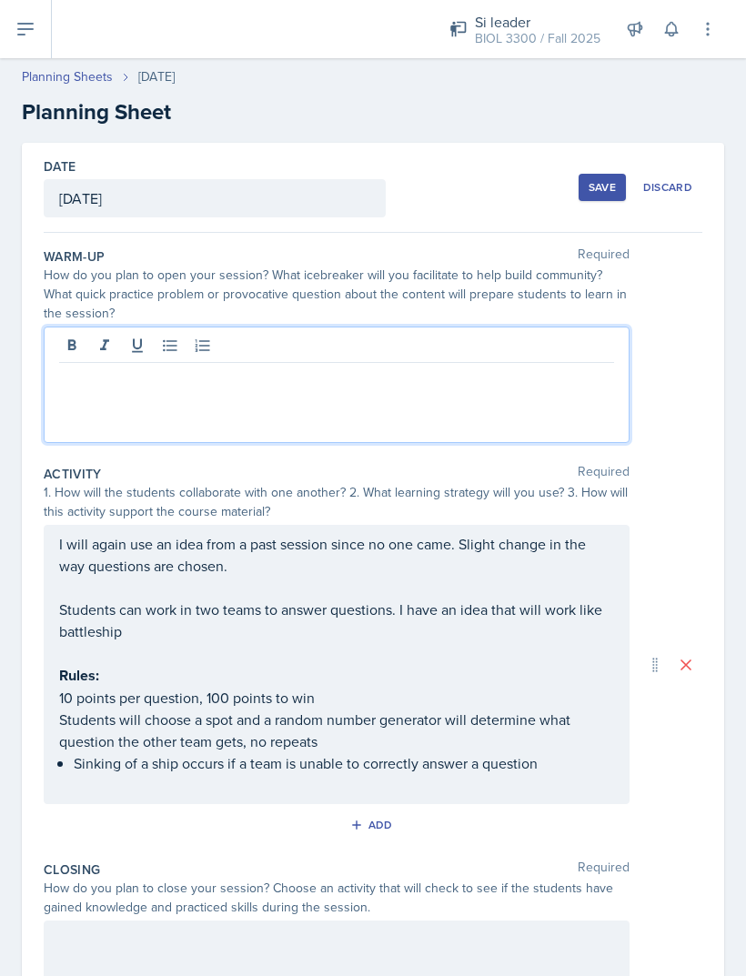
click at [120, 348] on div at bounding box center [337, 385] width 586 height 116
click at [123, 355] on div at bounding box center [337, 385] width 586 height 116
click at [106, 367] on p at bounding box center [336, 378] width 555 height 22
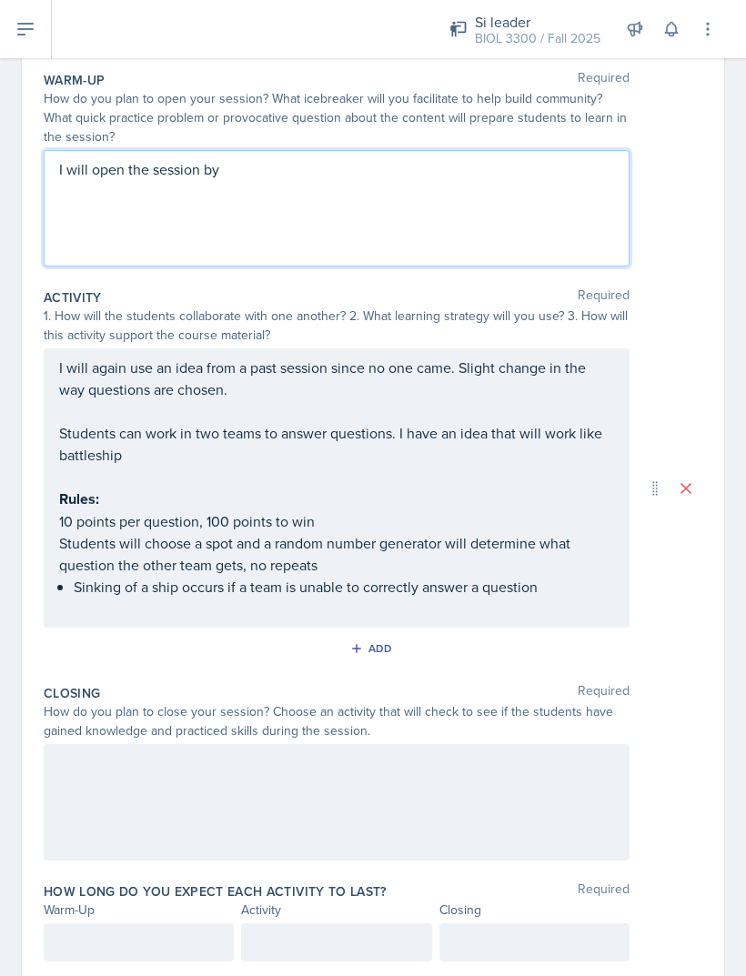
scroll to position [176, 0]
click at [532, 173] on div "I will open the session by" at bounding box center [337, 209] width 586 height 116
click at [520, 191] on p "I will open the session by" at bounding box center [336, 202] width 555 height 22
click at [500, 191] on p "I will open the session by" at bounding box center [336, 202] width 555 height 22
click at [146, 924] on div at bounding box center [139, 943] width 190 height 38
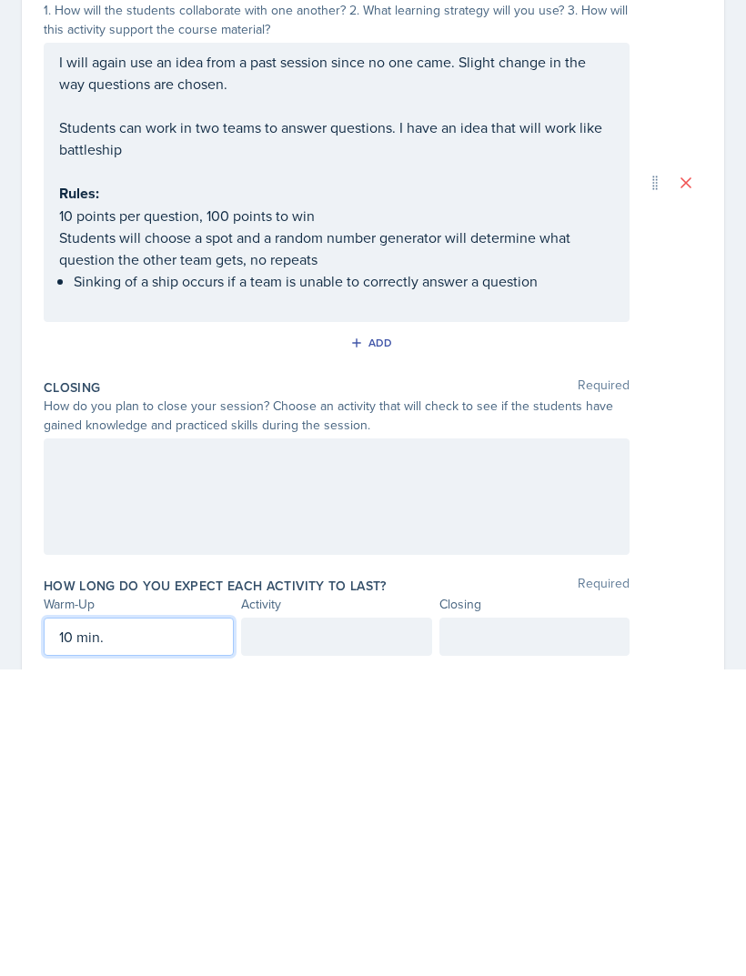
click at [593, 924] on div at bounding box center [534, 943] width 190 height 38
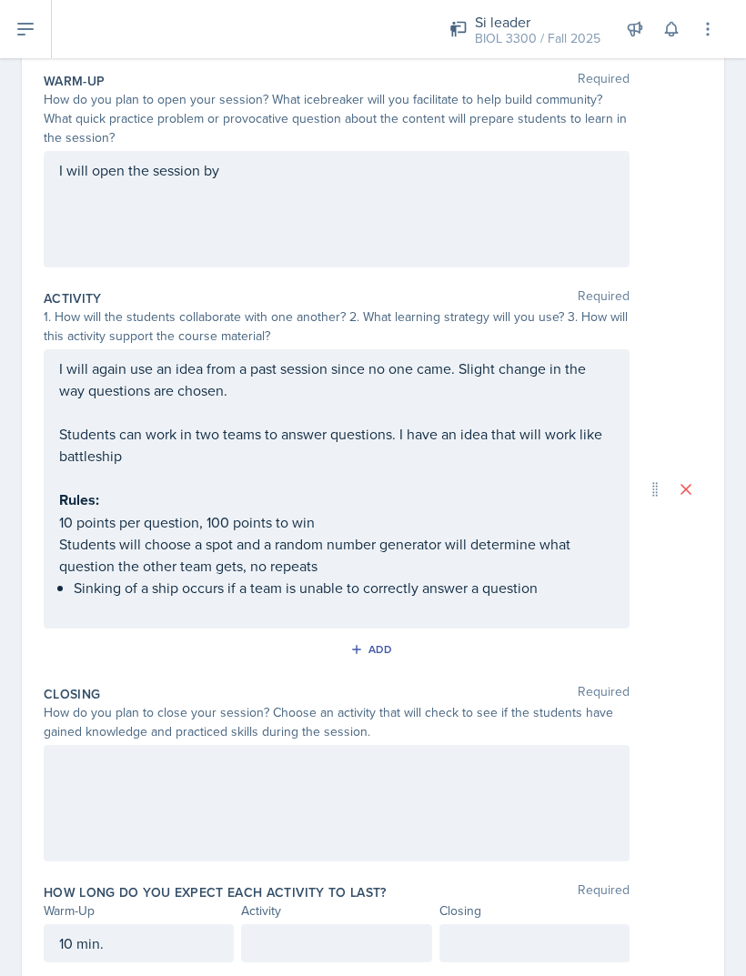
click at [290, 151] on div "I will open the session by" at bounding box center [337, 209] width 586 height 116
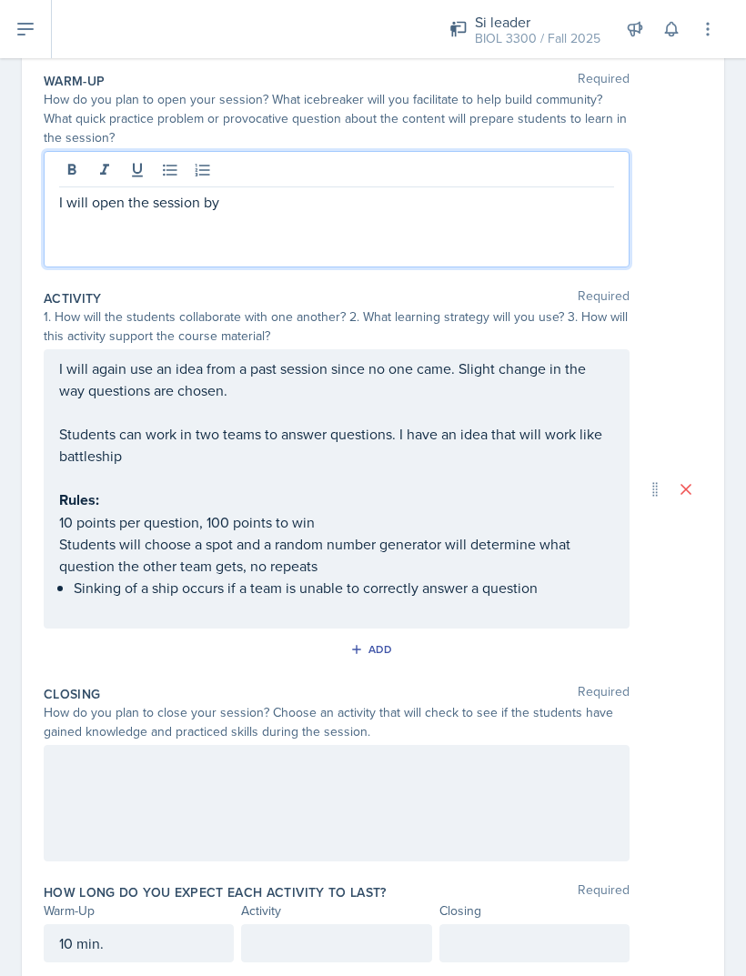
click at [277, 157] on div at bounding box center [336, 172] width 555 height 30
click at [276, 191] on p "I will open the session by" at bounding box center [336, 202] width 555 height 22
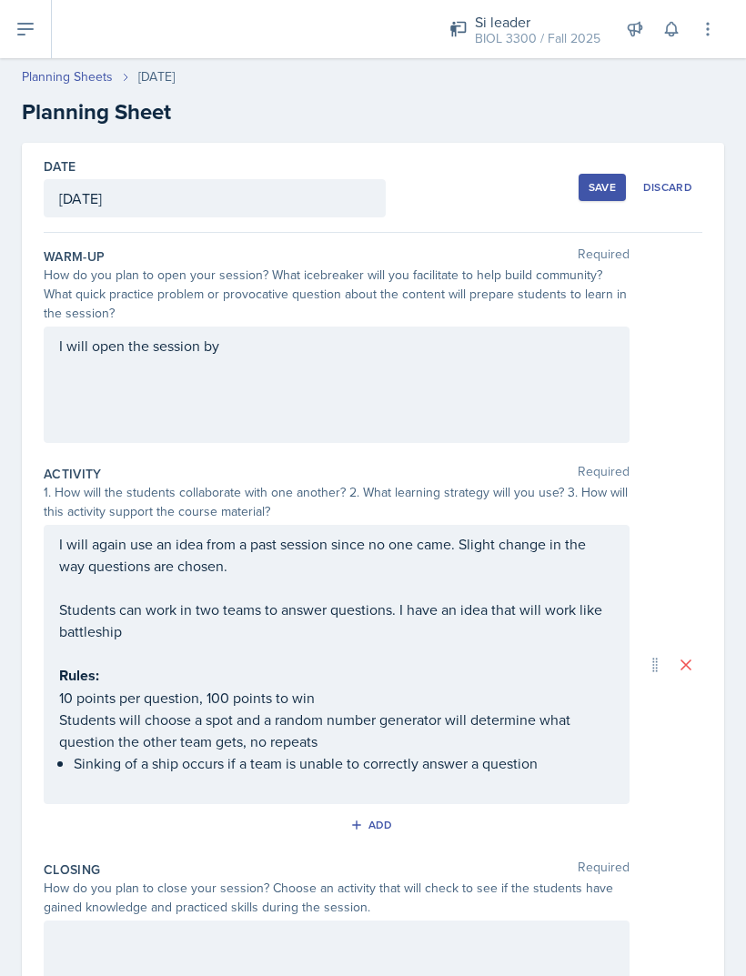
scroll to position [0, 0]
click at [384, 49] on header "Planning Sheets [DATE] Planning Sheet" at bounding box center [373, 97] width 746 height 97
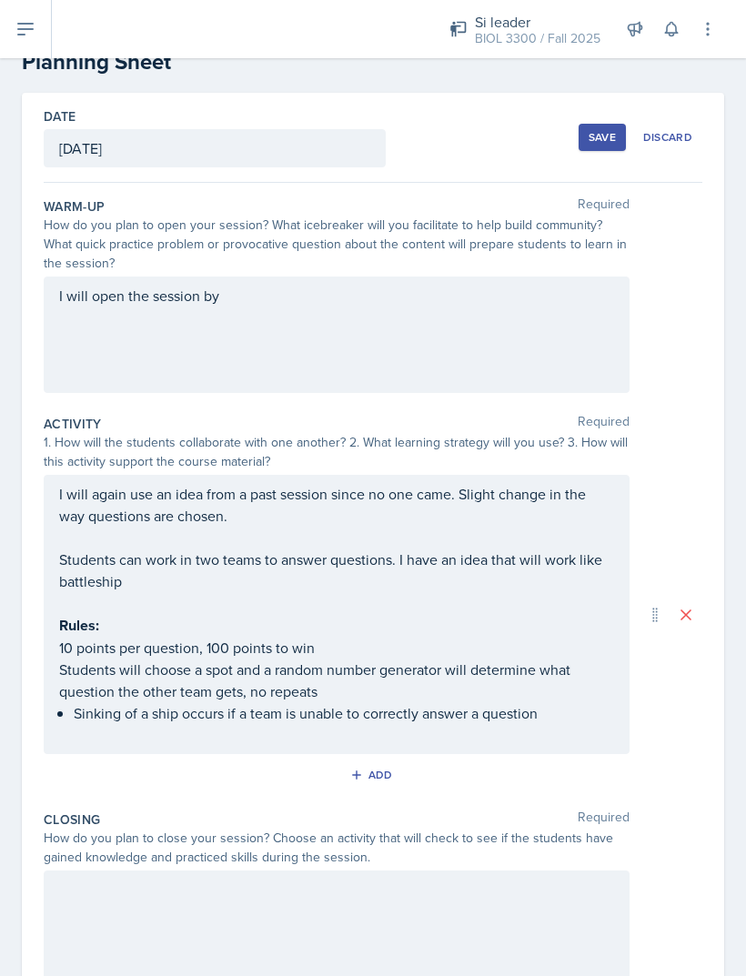
scroll to position [59, 0]
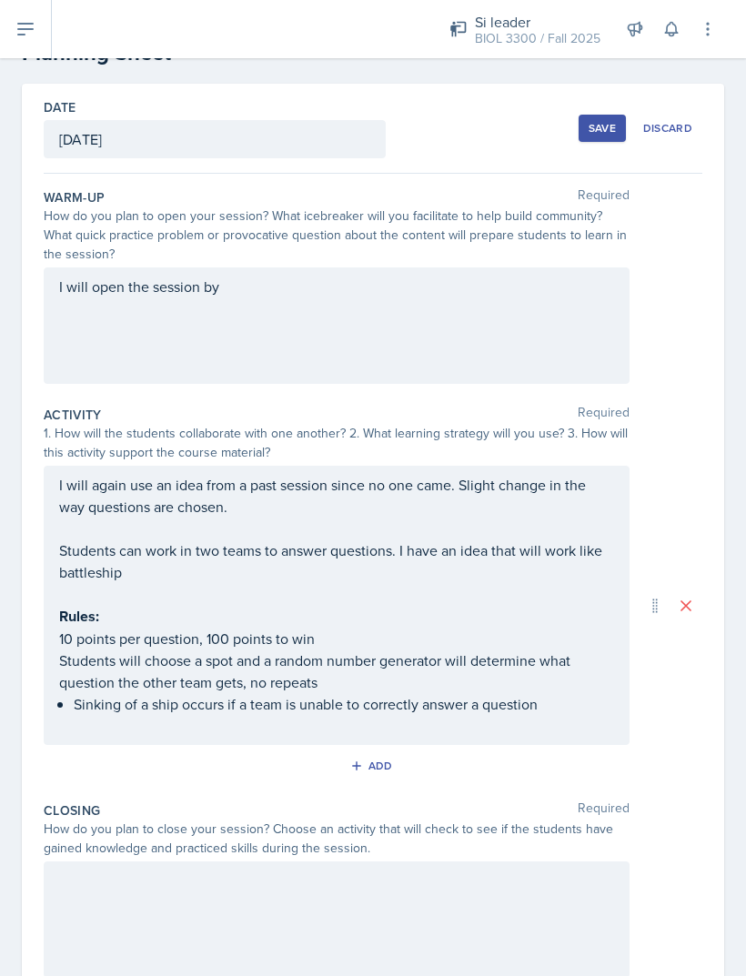
click at [94, 862] on div at bounding box center [337, 920] width 586 height 116
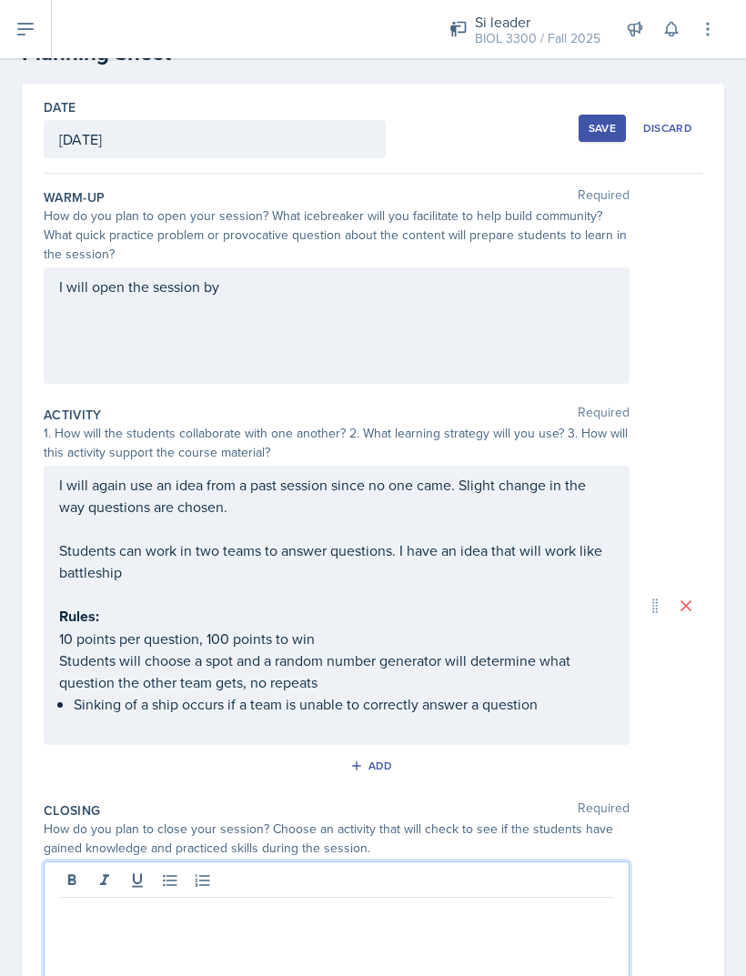
click at [117, 902] on p at bounding box center [336, 913] width 555 height 22
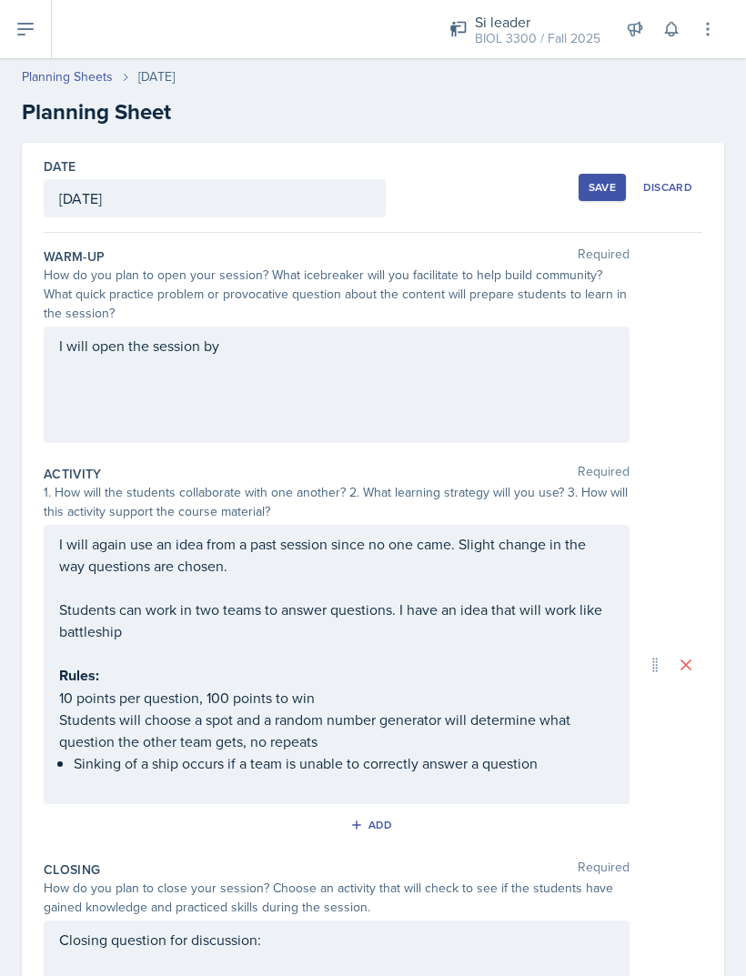
scroll to position [0, 0]
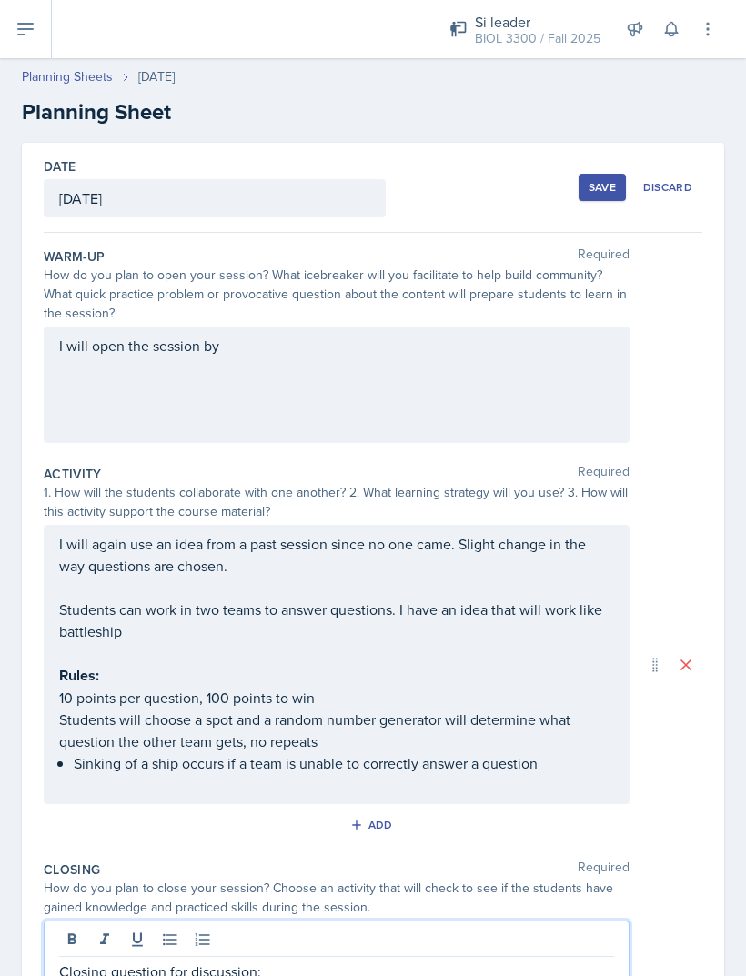
click at [266, 327] on div "I will open the session by" at bounding box center [337, 385] width 586 height 116
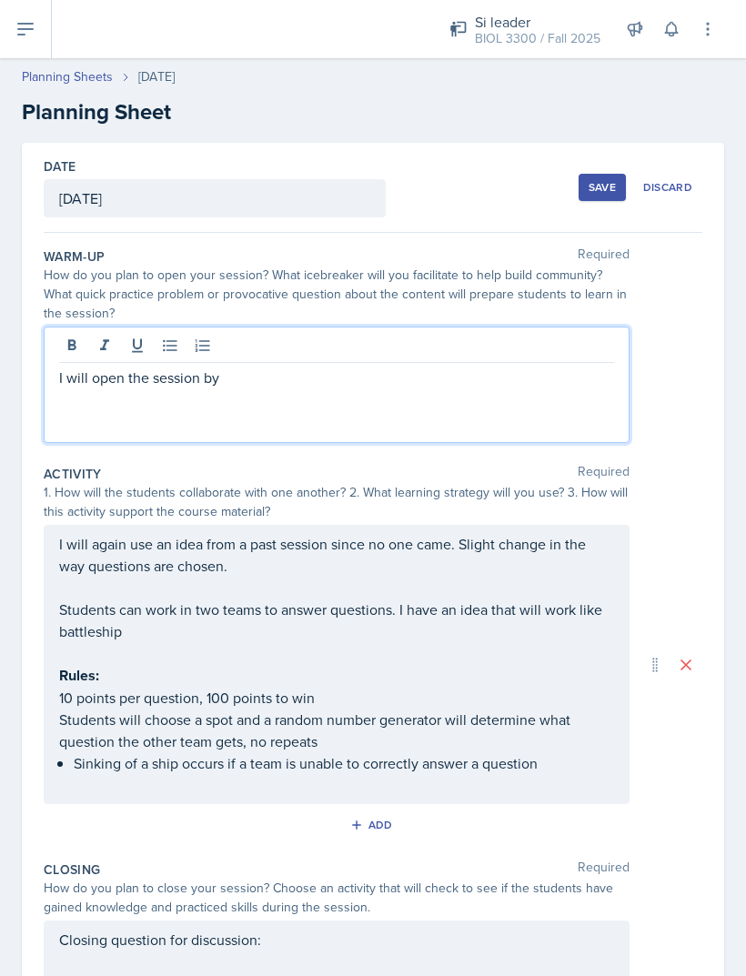
click at [262, 367] on p "I will open the session by" at bounding box center [336, 378] width 555 height 22
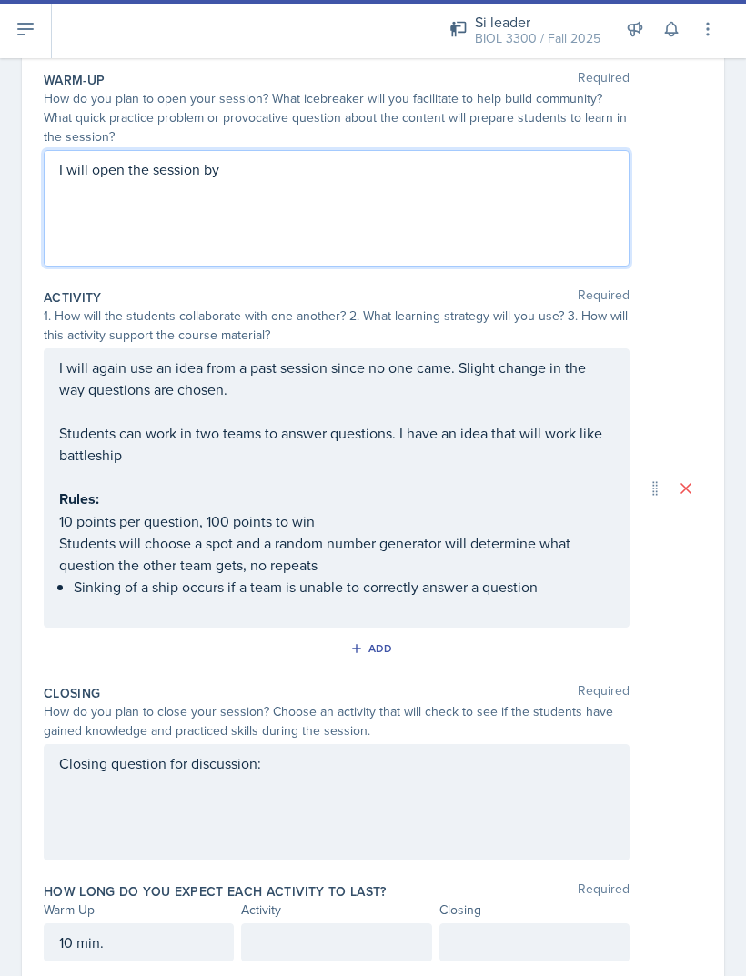
scroll to position [176, 0]
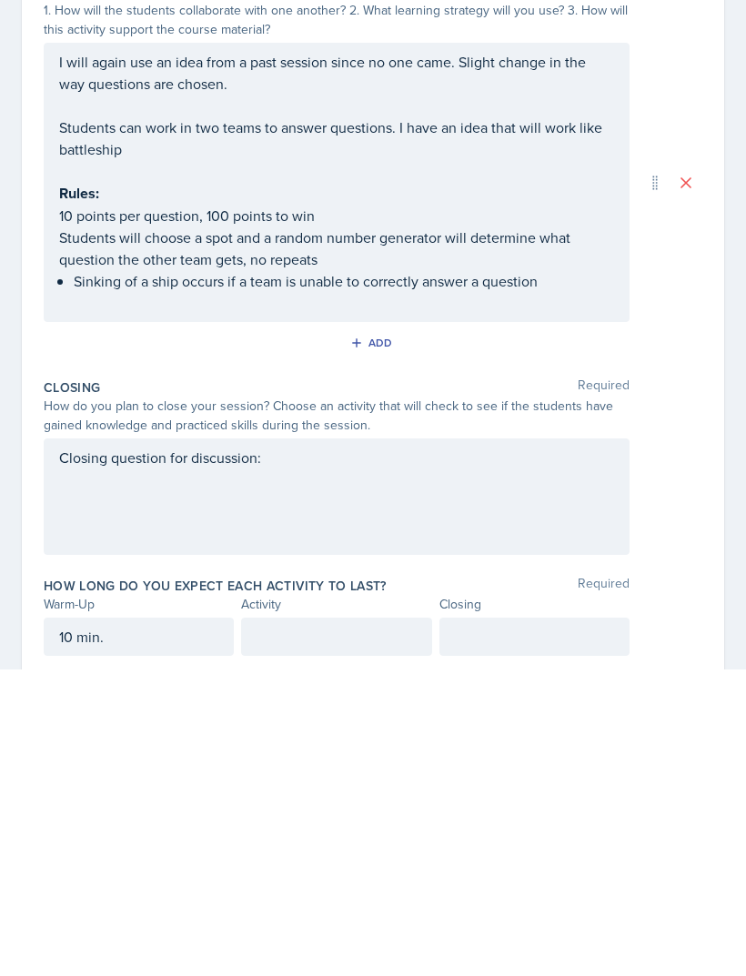
click at [284, 745] on div "Closing question for discussion:" at bounding box center [337, 803] width 586 height 116
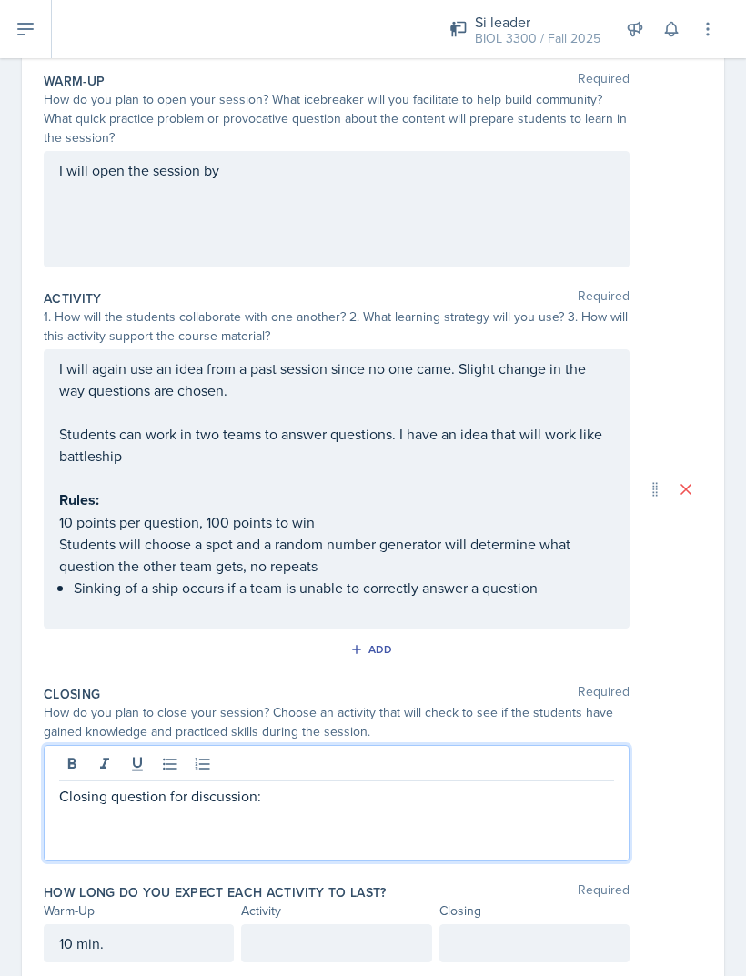
click at [313, 757] on div "Closing question for discussion:" at bounding box center [337, 803] width 586 height 116
click at [312, 785] on p "Closing question for discussion:" at bounding box center [336, 796] width 555 height 22
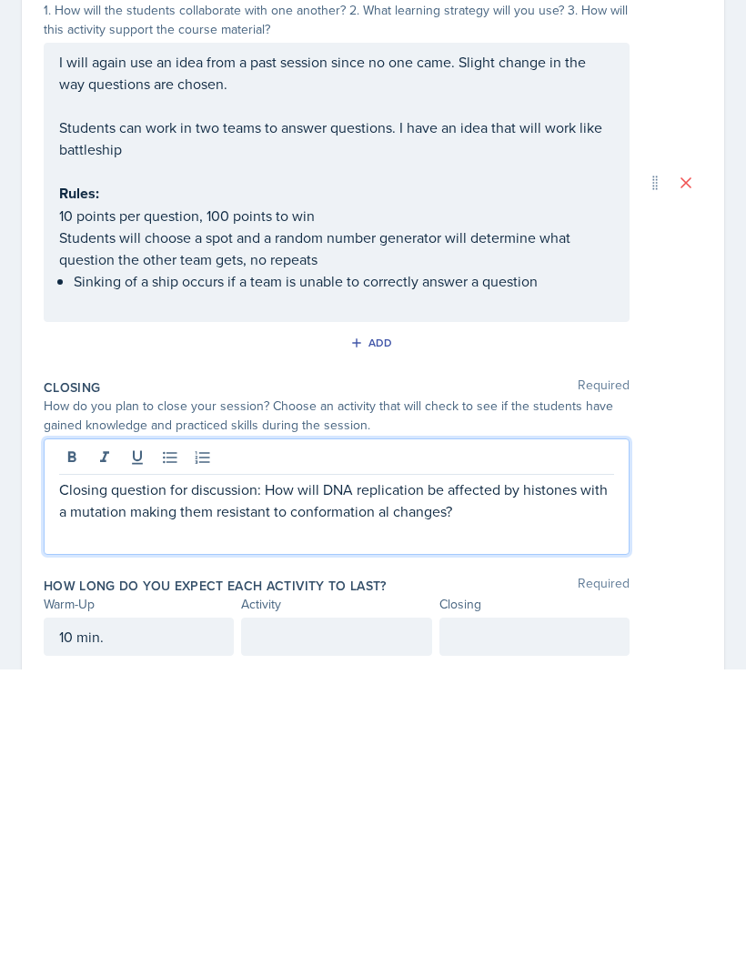
click at [383, 785] on p "Closing question for discussion: How will DNA replication be affected by histon…" at bounding box center [336, 807] width 555 height 44
click at [94, 829] on p at bounding box center [336, 840] width 555 height 22
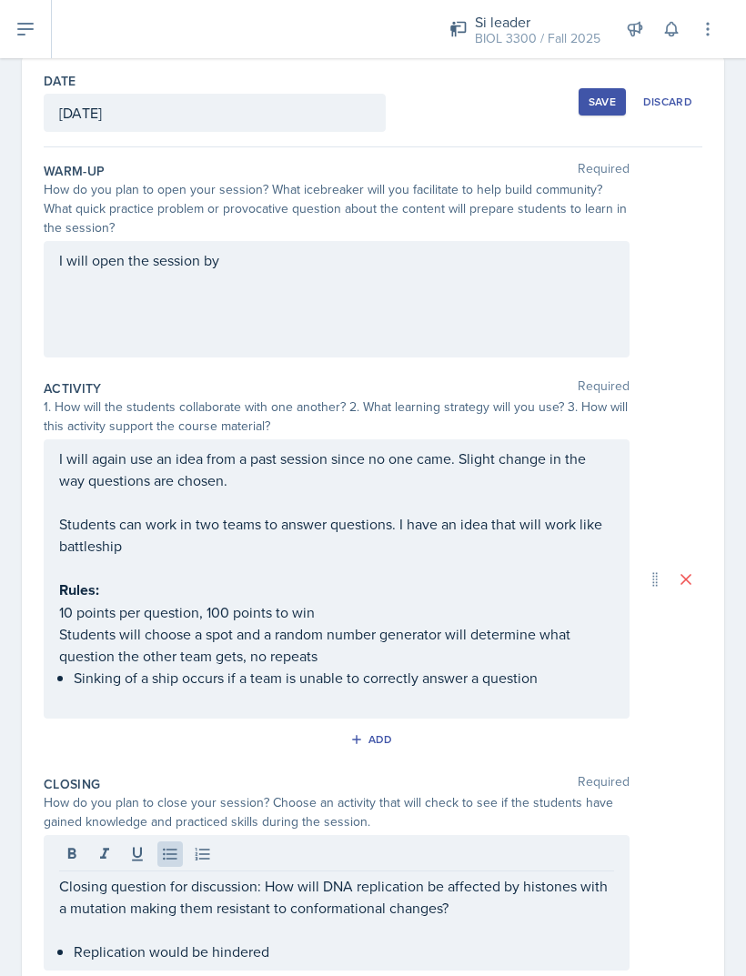
scroll to position [76, 0]
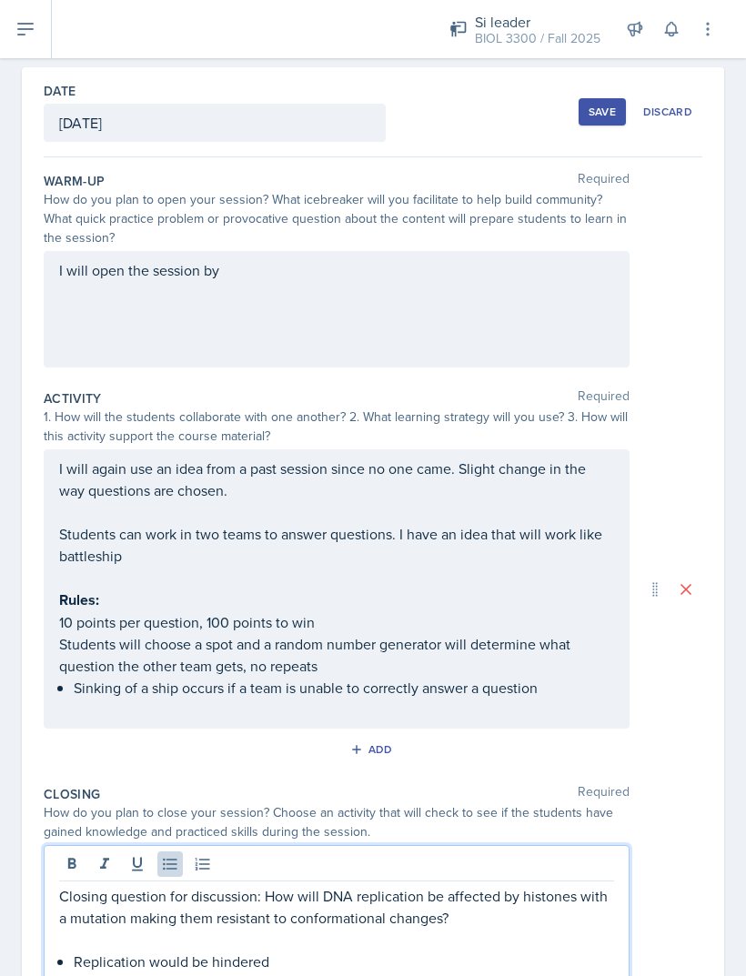
click at [533, 885] on p "Closing question for discussion: How will DNA replication be affected by histon…" at bounding box center [336, 907] width 555 height 44
click at [548, 885] on p "Closing question for discussion: How will DNA replication be affected by histon…" at bounding box center [336, 907] width 555 height 44
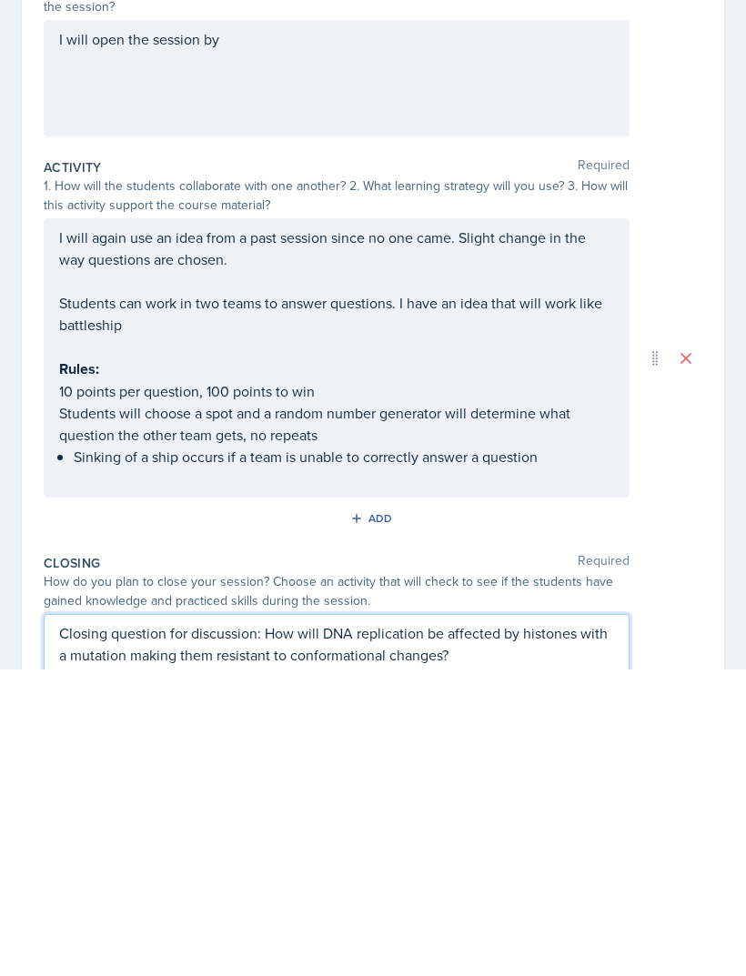
scroll to position [0, 0]
click at [140, 327] on div "I will open the session by" at bounding box center [337, 385] width 586 height 116
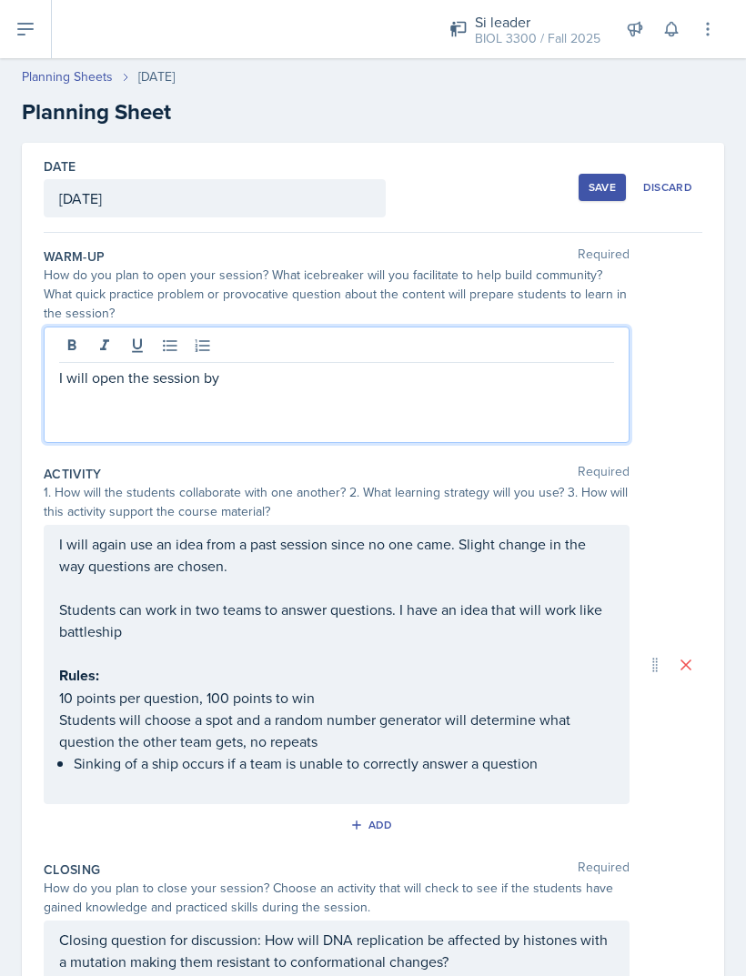
click at [262, 339] on div "I will open the session by" at bounding box center [337, 385] width 586 height 116
click at [260, 367] on p "I will open the session by" at bounding box center [336, 378] width 555 height 22
click at [258, 367] on p "I will open the session by" at bounding box center [336, 378] width 555 height 22
click at [512, 333] on div at bounding box center [336, 348] width 555 height 30
click at [496, 367] on p "I will open the session by" at bounding box center [336, 378] width 555 height 22
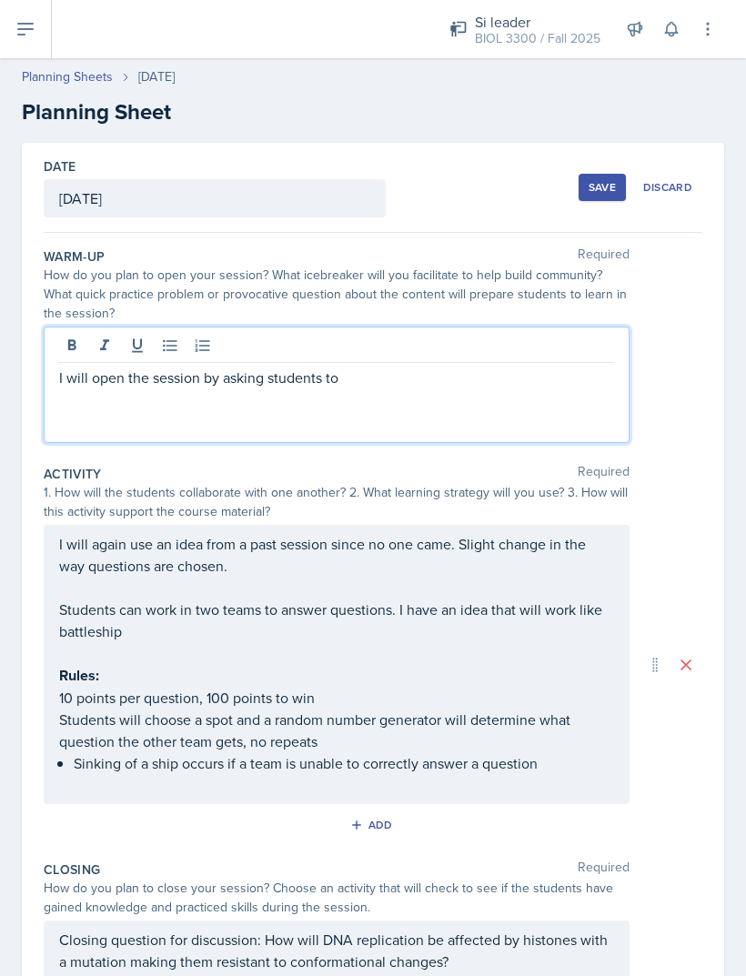
click at [530, 341] on div "I will open the session by asking students to" at bounding box center [337, 385] width 586 height 116
click at [512, 367] on p "I will open the session by asking students to" at bounding box center [336, 378] width 555 height 22
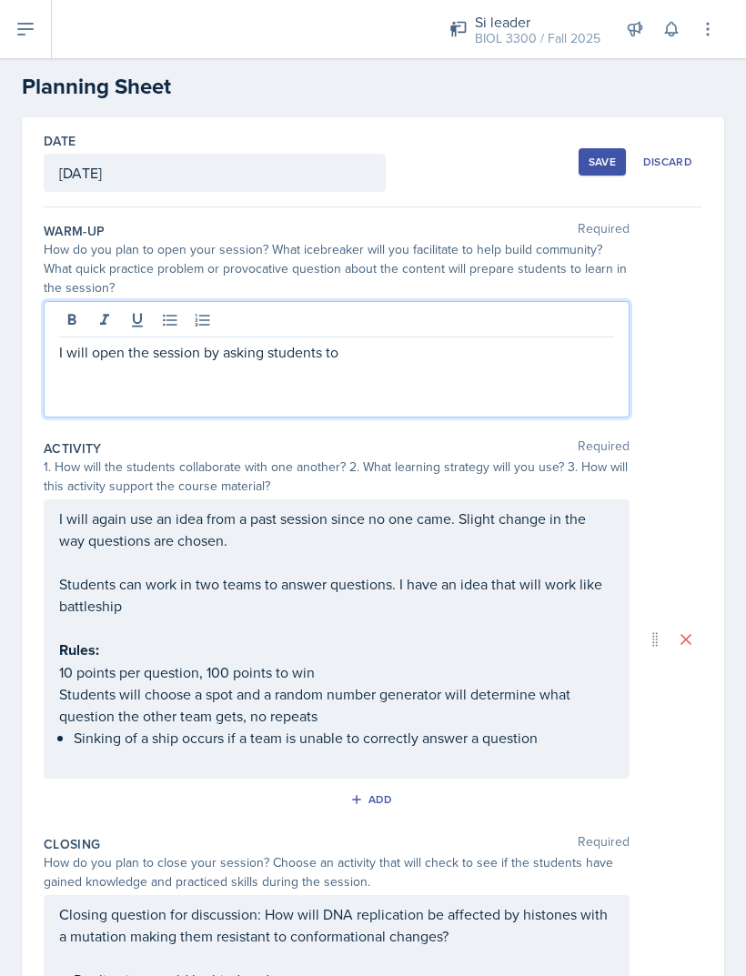
scroll to position [25, 0]
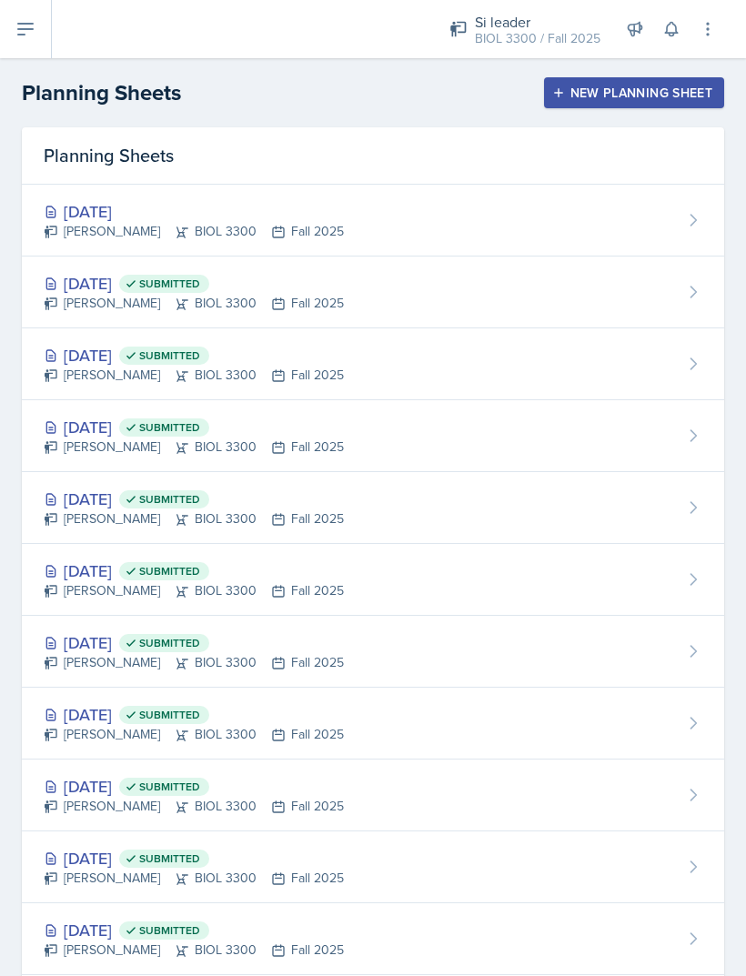
click at [118, 357] on div "Sep 25th, 2025 Submitted" at bounding box center [194, 355] width 300 height 25
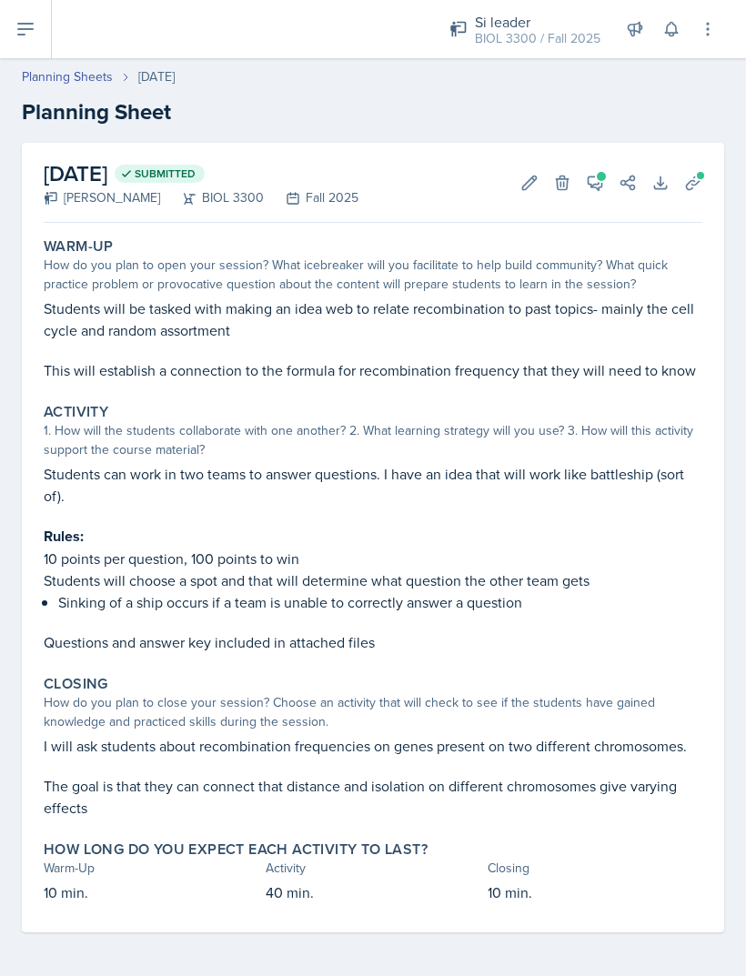
click at [136, 518] on p at bounding box center [373, 516] width 659 height 18
click at [128, 530] on p "Rules:" at bounding box center [373, 536] width 659 height 23
click at [100, 616] on p at bounding box center [373, 622] width 659 height 18
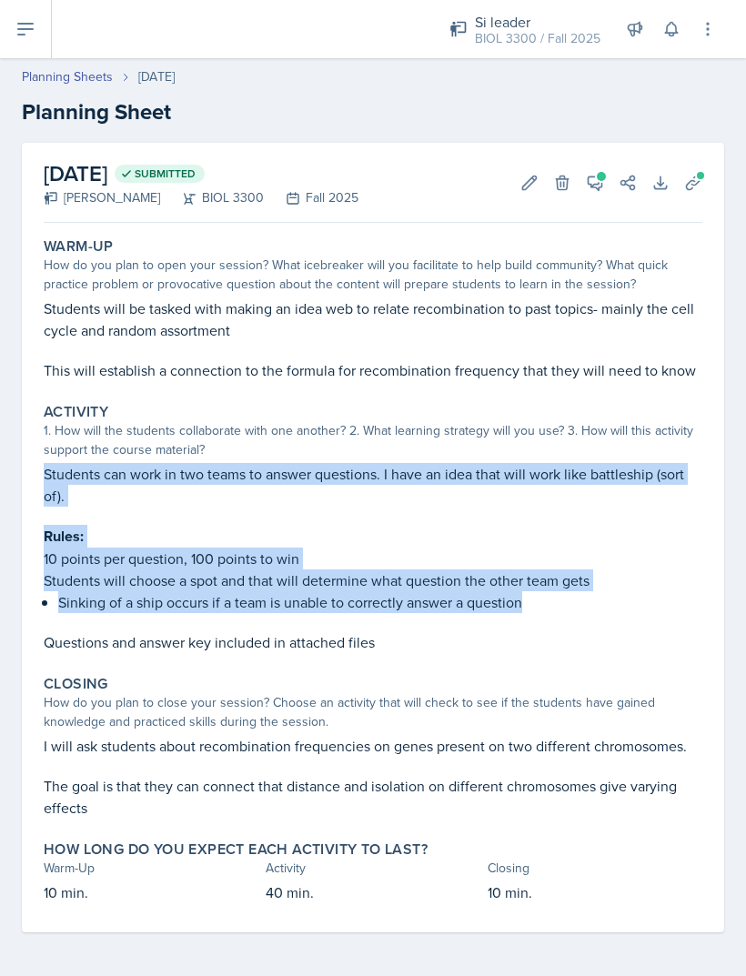
copy div "Students can work in two teams to answer questions. I have an idea that will wo…"
click at [393, 5] on div at bounding box center [237, 29] width 343 height 58
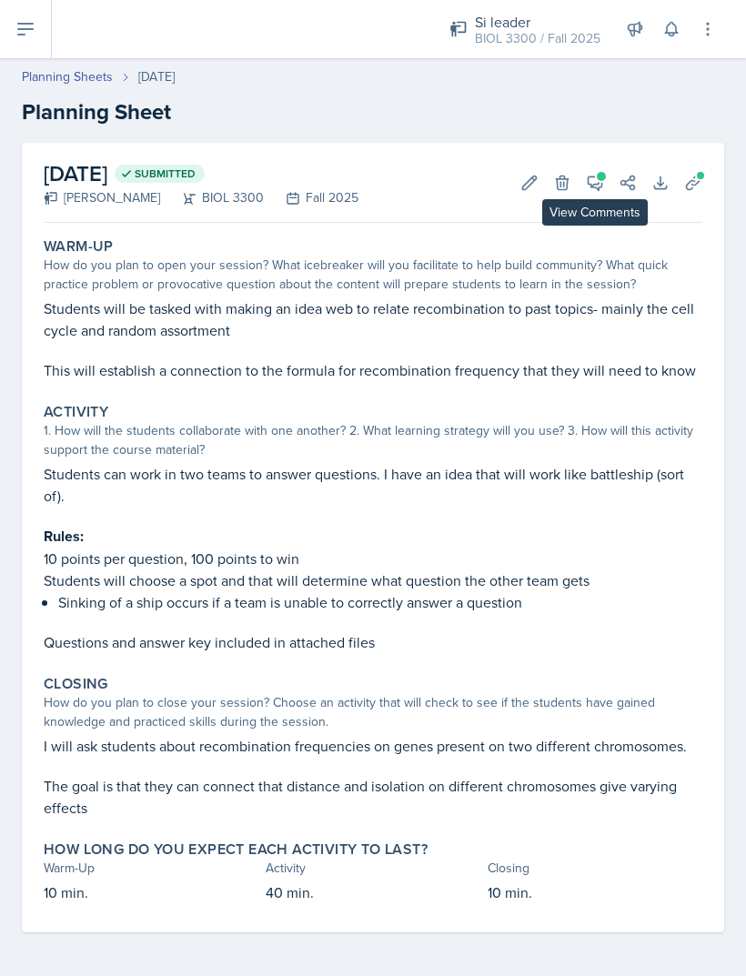
click at [596, 174] on icon at bounding box center [595, 183] width 18 height 18
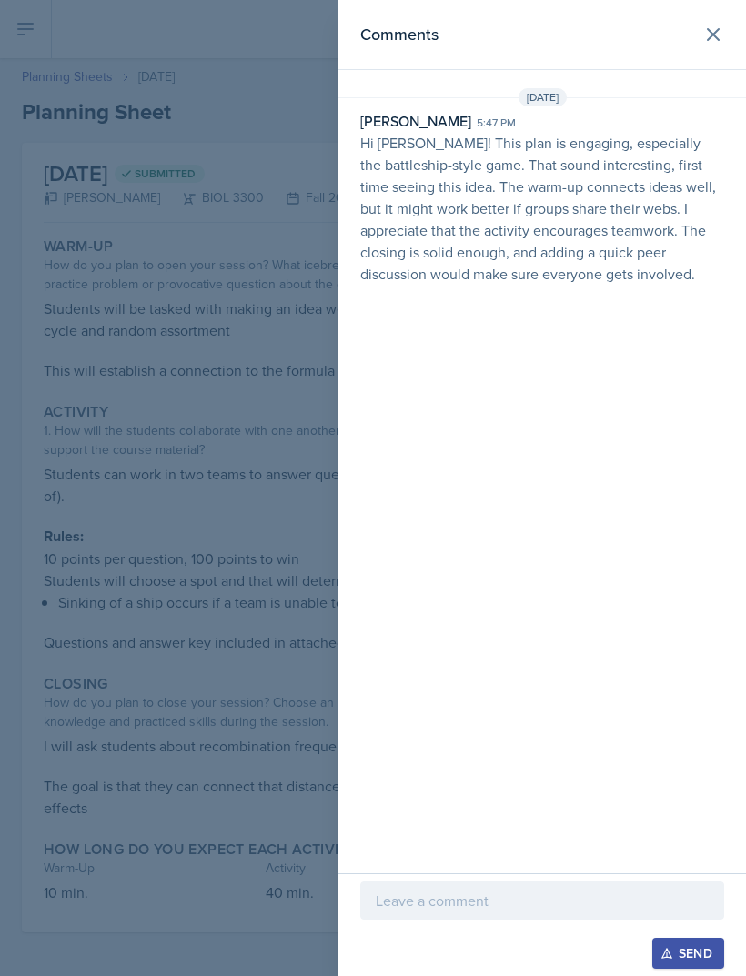
click at [710, 41] on icon at bounding box center [713, 35] width 22 height 22
